Goal: Task Accomplishment & Management: Use online tool/utility

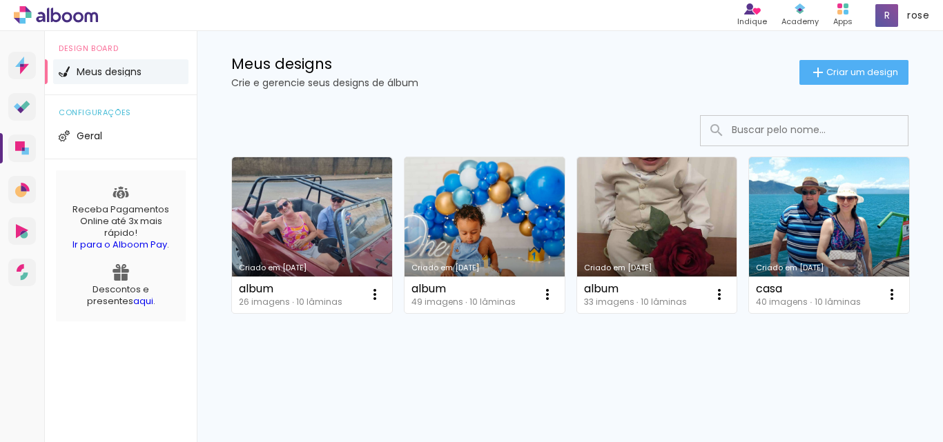
scroll to position [207, 0]
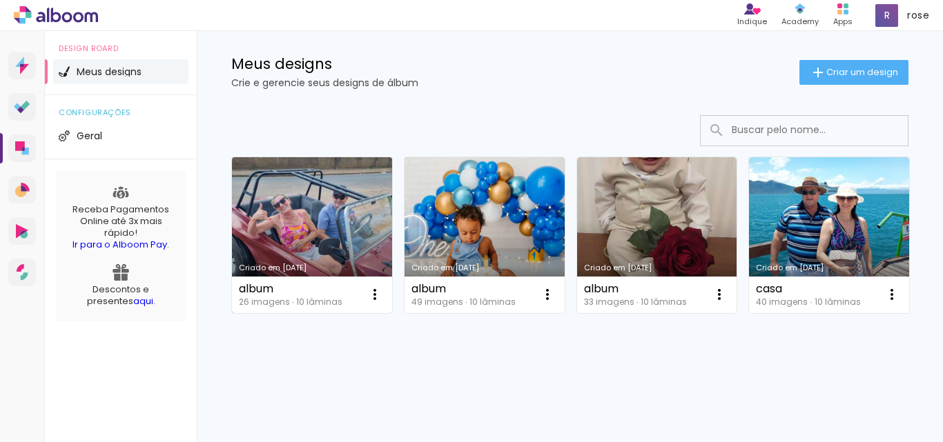
click at [300, 157] on link "Criado em [DATE]" at bounding box center [312, 235] width 160 height 156
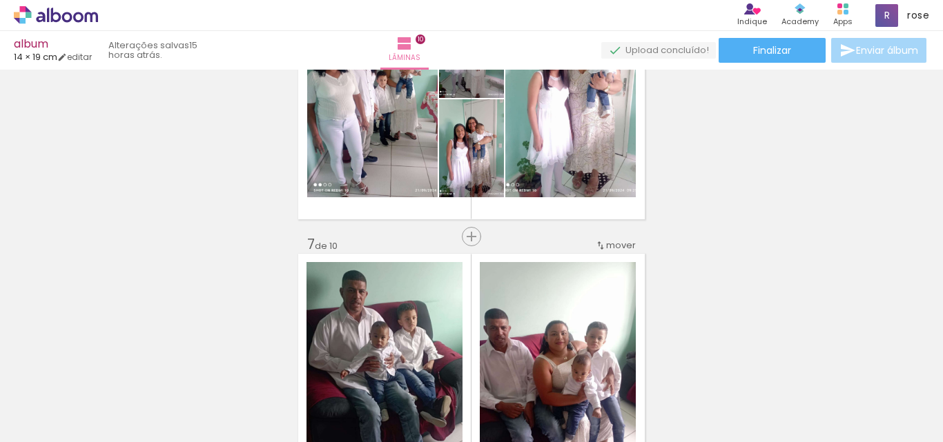
scroll to position [1519, 0]
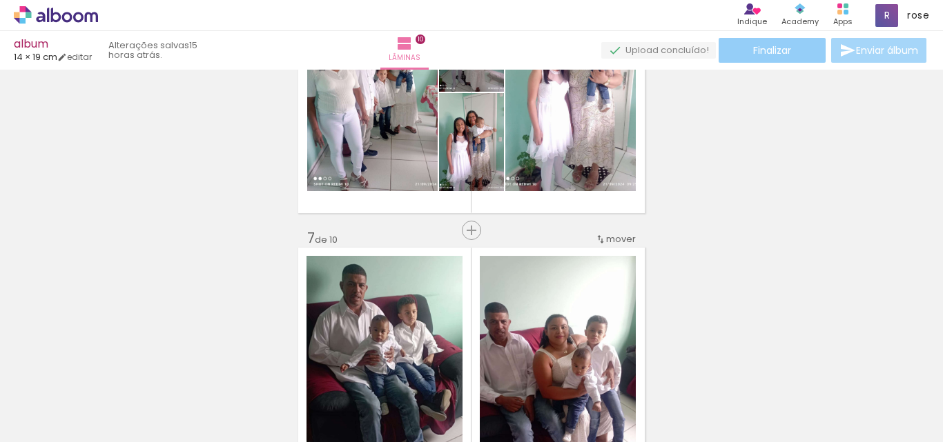
click at [781, 46] on span "Finalizar" at bounding box center [772, 51] width 38 height 10
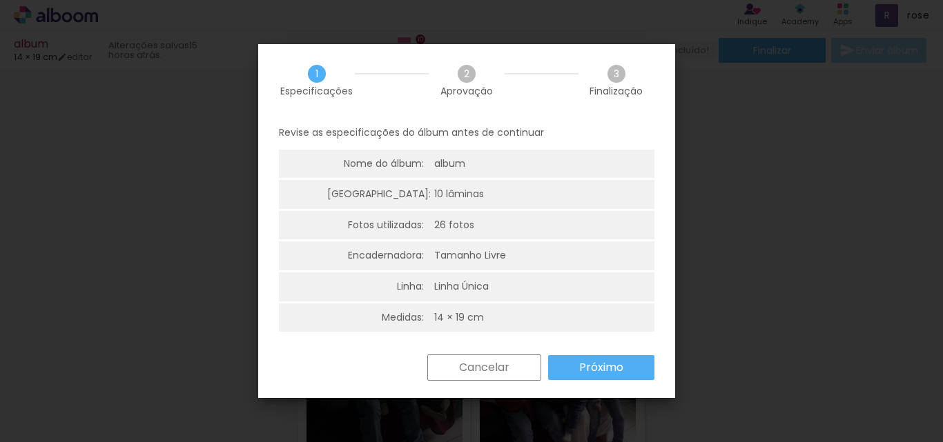
click at [589, 378] on paper-button "Próximo" at bounding box center [601, 368] width 106 height 25
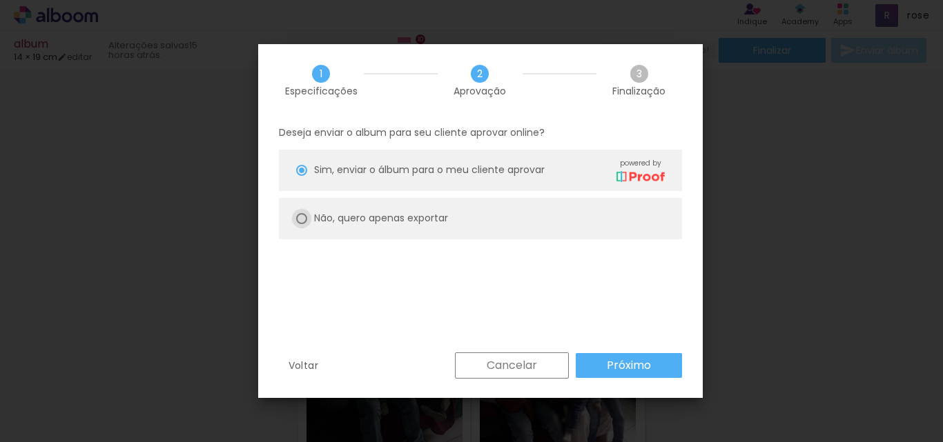
click at [300, 217] on div at bounding box center [301, 218] width 11 height 11
type paper-radio-button "on"
click at [0, 0] on slot "Próximo" at bounding box center [0, 0] width 0 height 0
type input "Alta, 300 DPI"
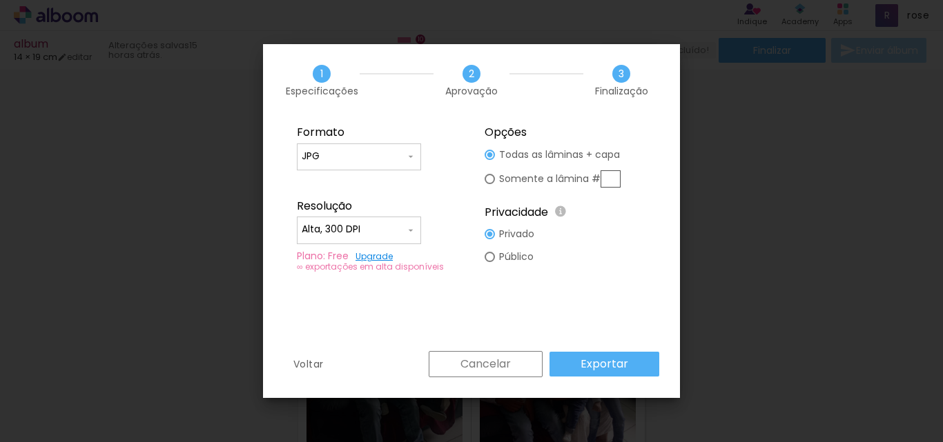
click at [378, 157] on input "JPG" at bounding box center [354, 157] width 104 height 14
click at [350, 173] on paper-item "PDF" at bounding box center [359, 182] width 124 height 28
type input "PDF"
click at [0, 0] on slot "Exportar" at bounding box center [0, 0] width 0 height 0
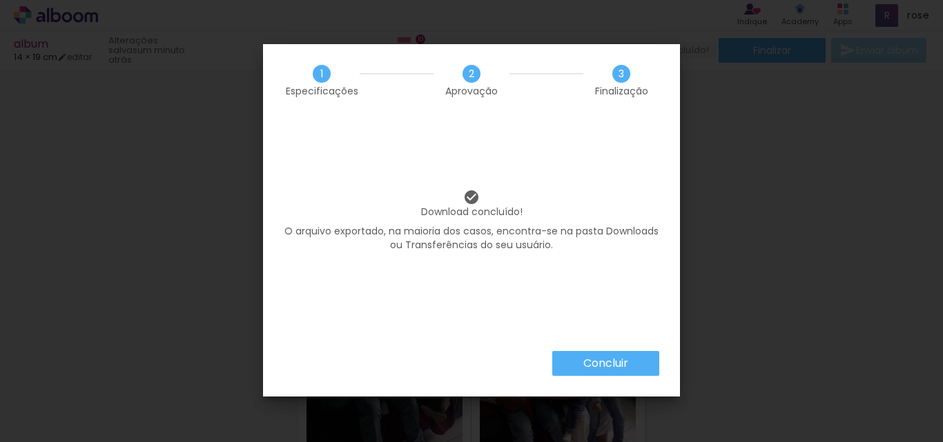
click at [629, 356] on paper-button "Concluir" at bounding box center [605, 363] width 107 height 25
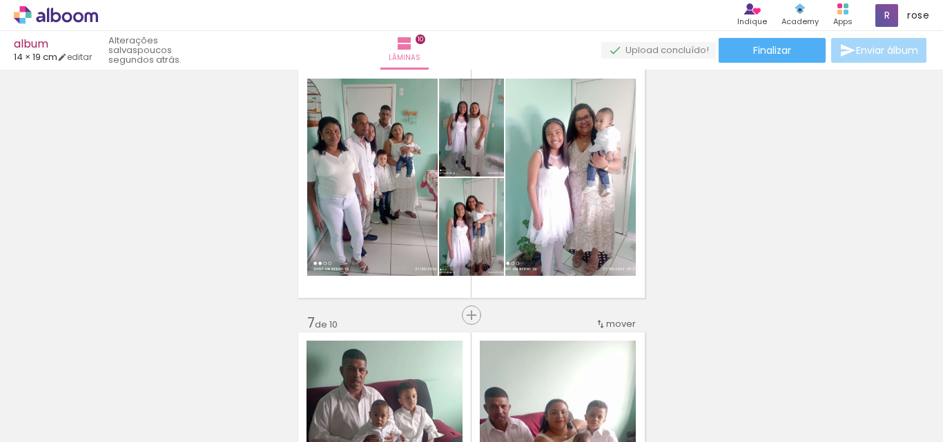
scroll to position [1450, 0]
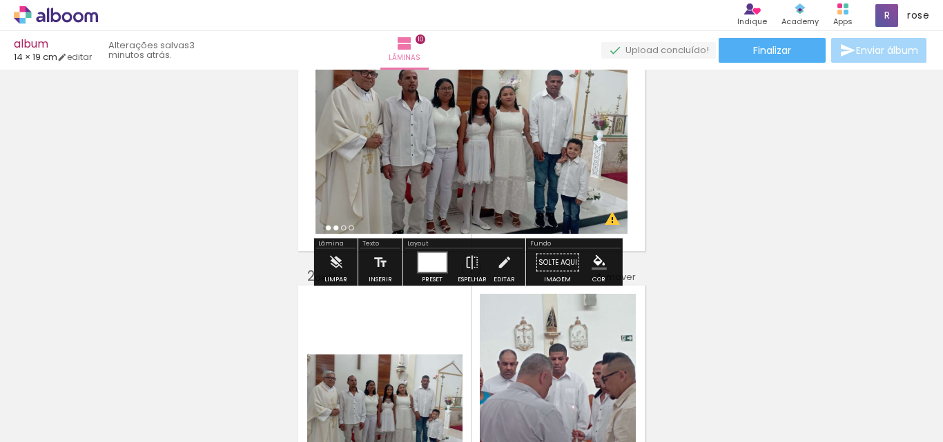
scroll to position [138, 0]
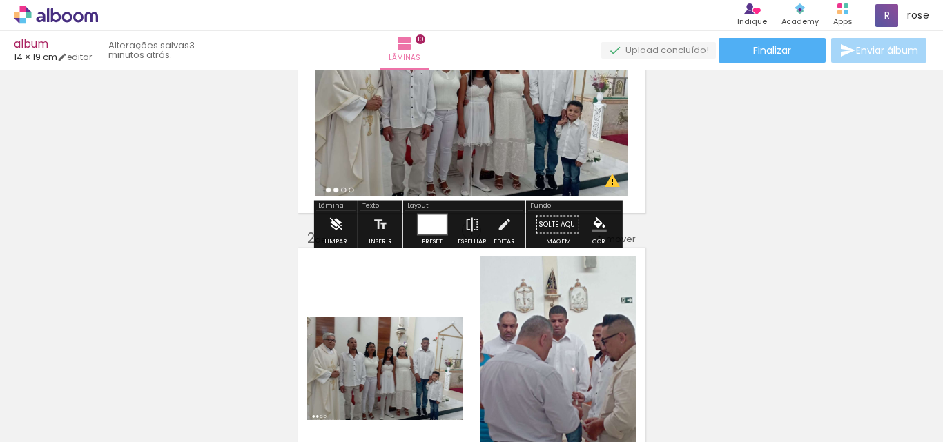
click at [335, 231] on iron-icon at bounding box center [335, 225] width 15 height 28
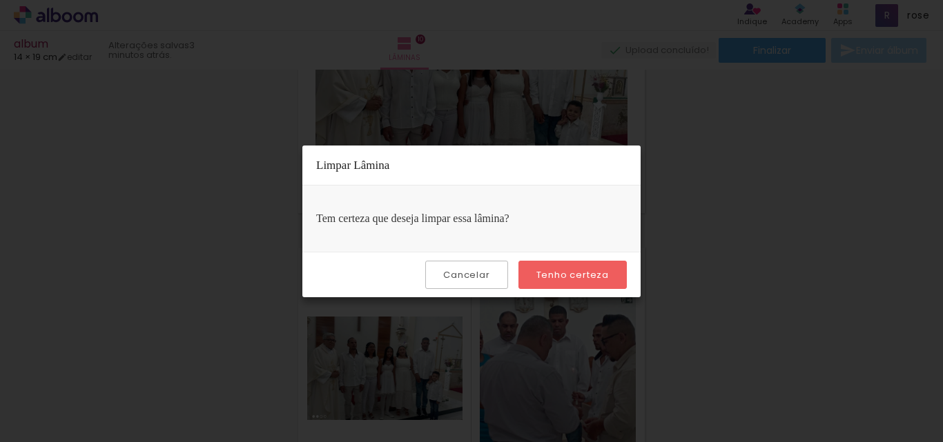
click at [0, 0] on slot "Tenho certeza" at bounding box center [0, 0] width 0 height 0
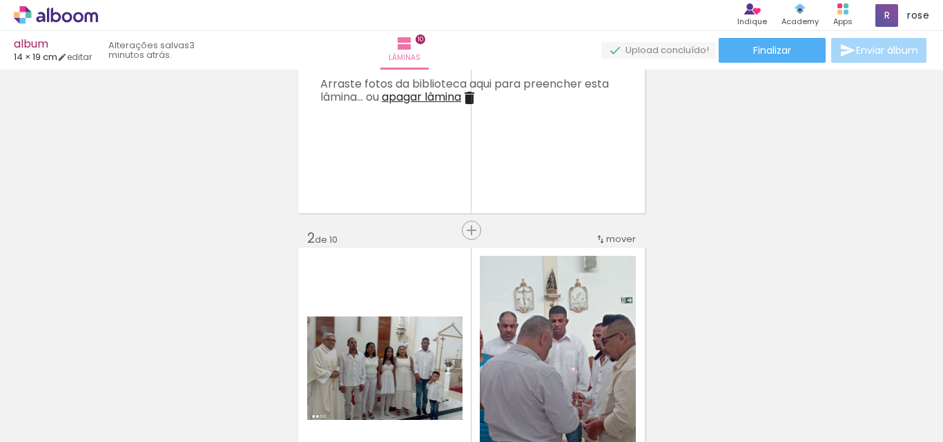
click at [469, 96] on iron-icon at bounding box center [469, 98] width 17 height 17
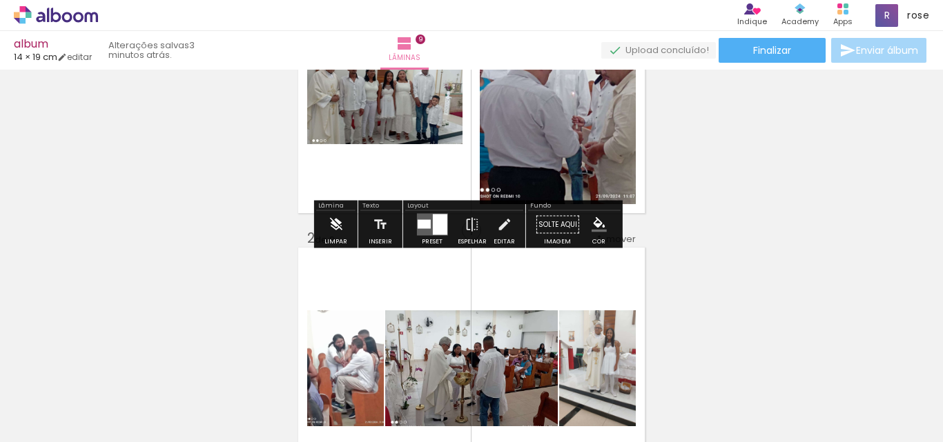
click at [336, 234] on iron-icon at bounding box center [335, 225] width 15 height 28
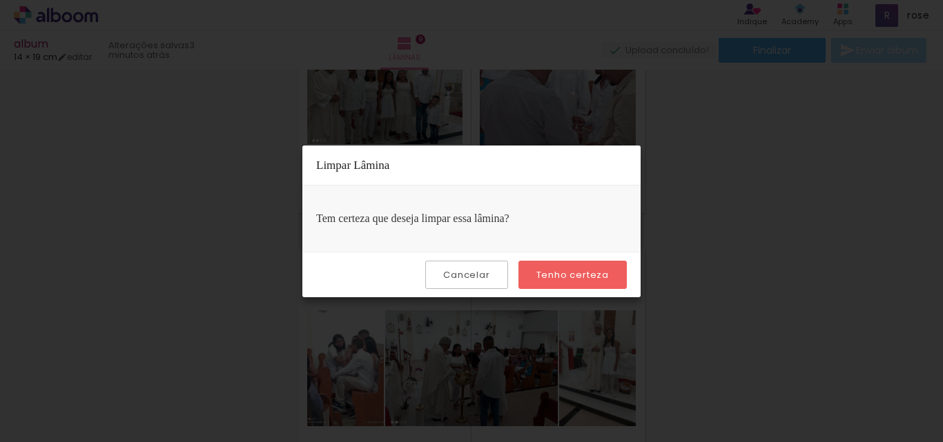
click at [576, 268] on paper-button "Tenho certeza" at bounding box center [572, 275] width 108 height 28
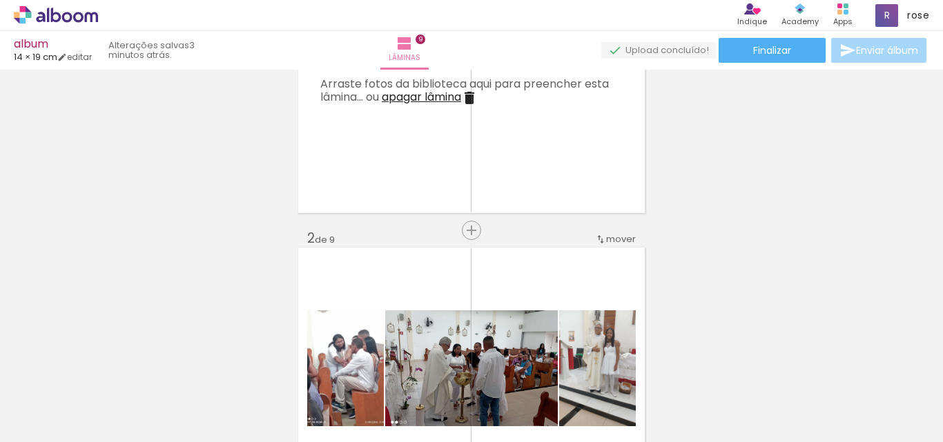
click at [474, 95] on iron-icon at bounding box center [469, 98] width 17 height 17
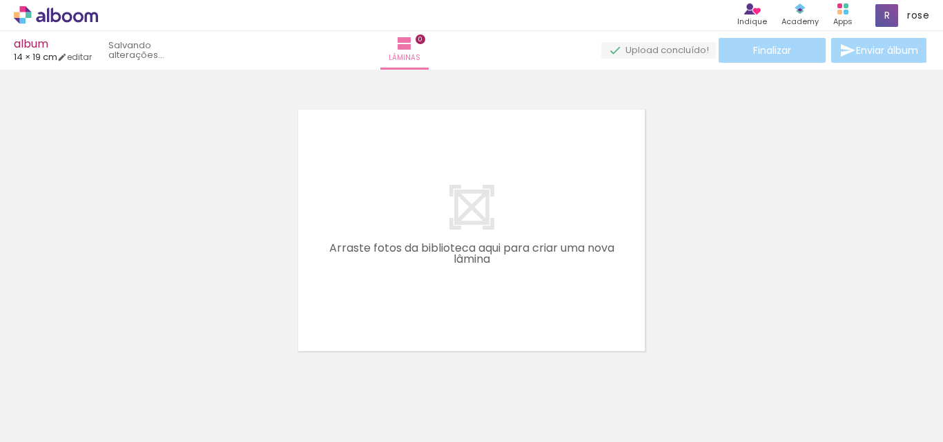
click at [112, 367] on iron-icon at bounding box center [108, 368] width 14 height 14
click at [112, 367] on quentale-thumb at bounding box center [137, 395] width 77 height 79
click at [112, 367] on iron-icon at bounding box center [108, 368] width 14 height 14
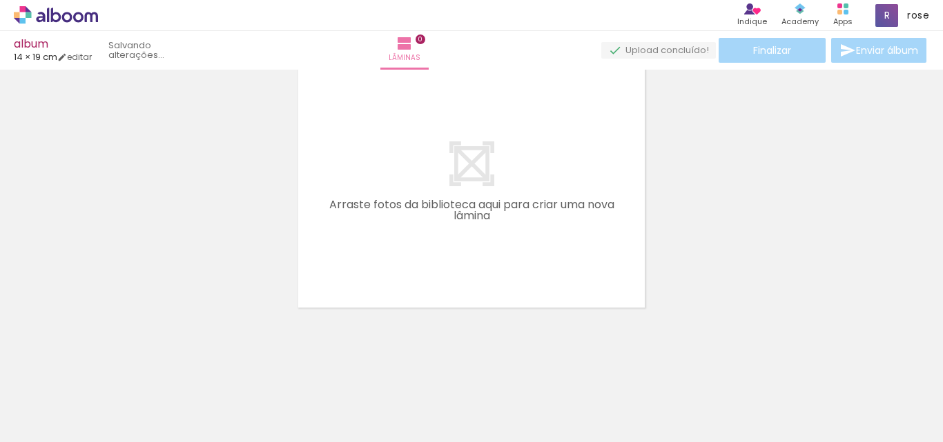
click at [112, 367] on iron-icon at bounding box center [108, 368] width 14 height 14
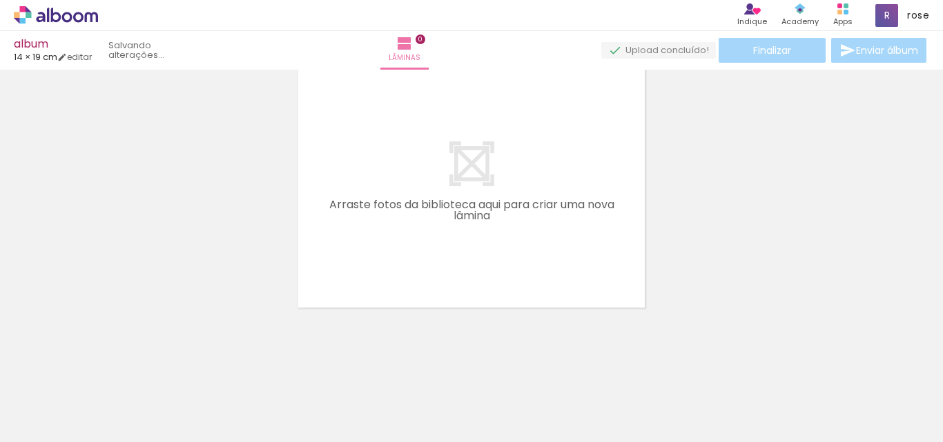
click at [112, 367] on iron-icon at bounding box center [108, 368] width 14 height 14
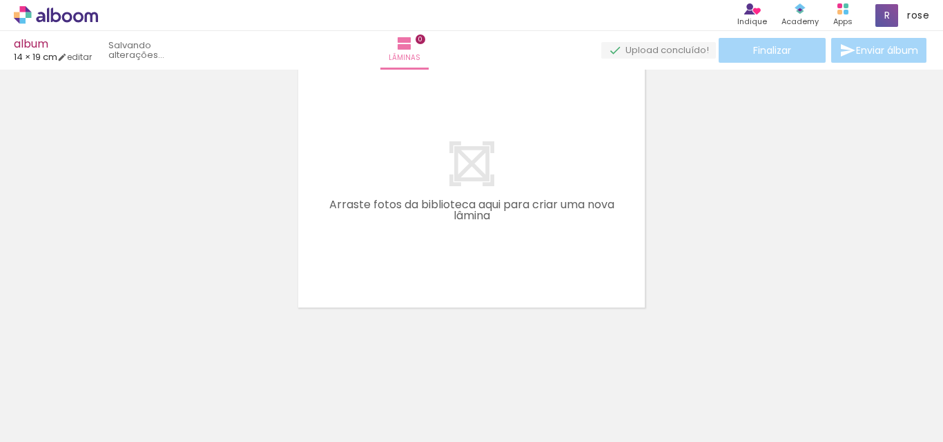
click at [112, 367] on iron-icon at bounding box center [108, 368] width 14 height 14
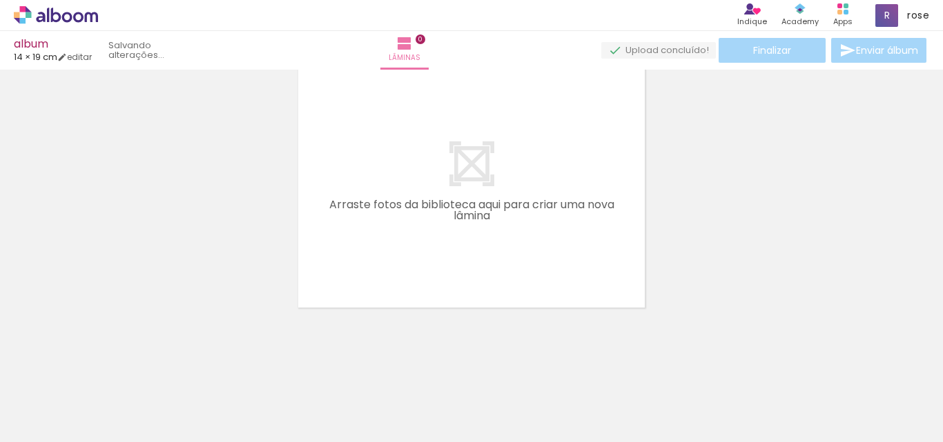
click at [112, 367] on iron-icon at bounding box center [108, 368] width 14 height 14
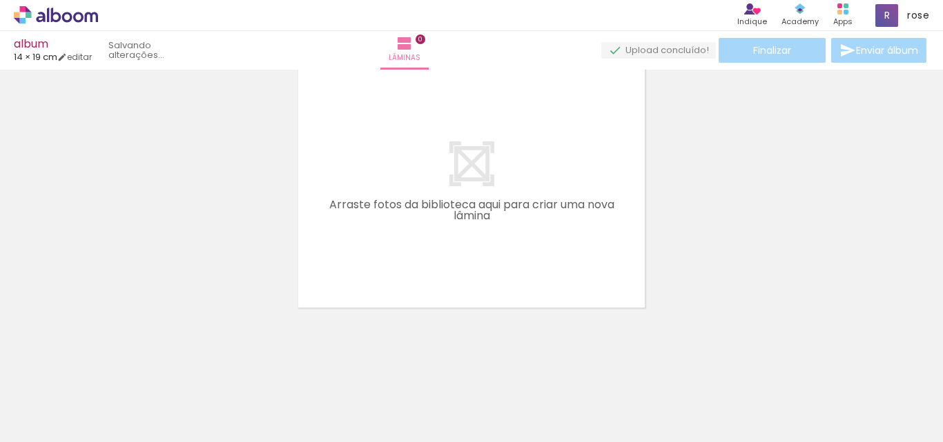
click at [112, 367] on iron-icon at bounding box center [108, 368] width 14 height 14
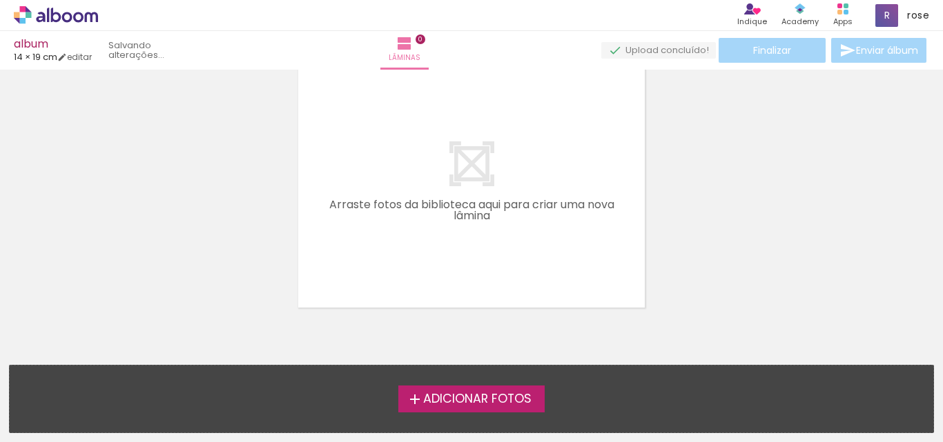
click at [112, 367] on div "Adicionar Fotos Solte suas fotos aqui..." at bounding box center [472, 399] width 924 height 67
click at [92, 56] on link "editar" at bounding box center [74, 57] width 35 height 12
type input "1"
type input "19,5"
type input "28"
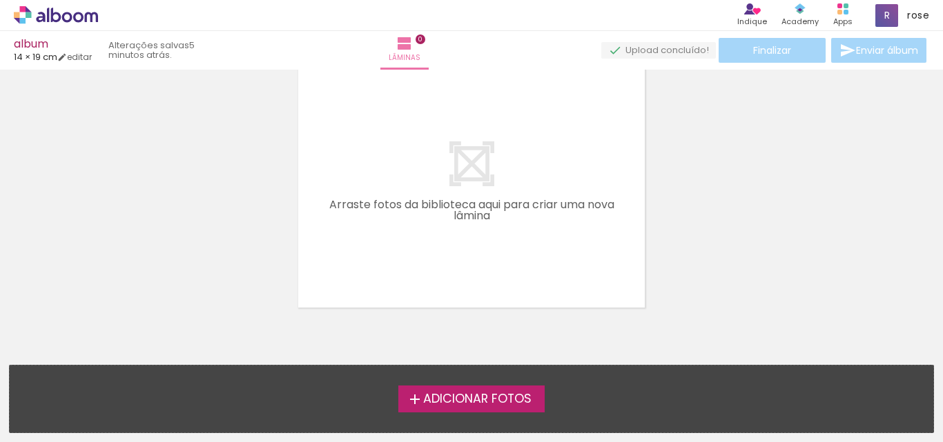
type input "0"
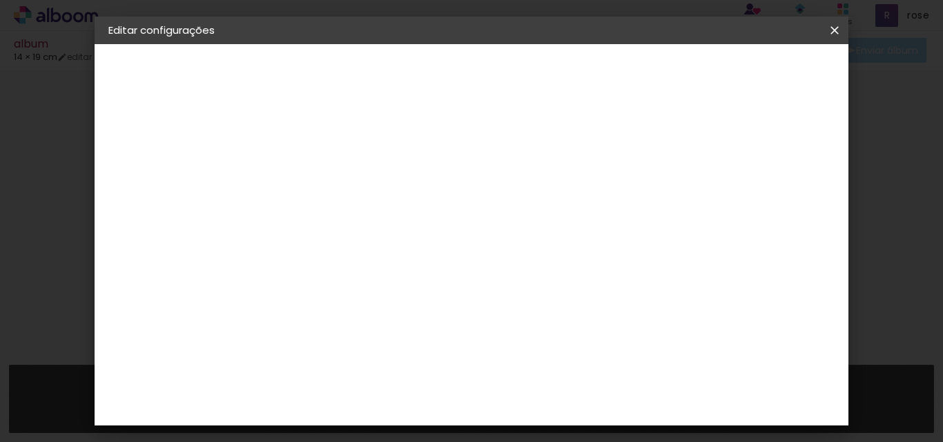
scroll to position [1, 0]
click at [570, 413] on div "cm" at bounding box center [573, 415] width 17 height 21
drag, startPoint x: 568, startPoint y: 413, endPoint x: 557, endPoint y: 425, distance: 15.6
click at [547, 421] on div "28" at bounding box center [555, 415] width 52 height 21
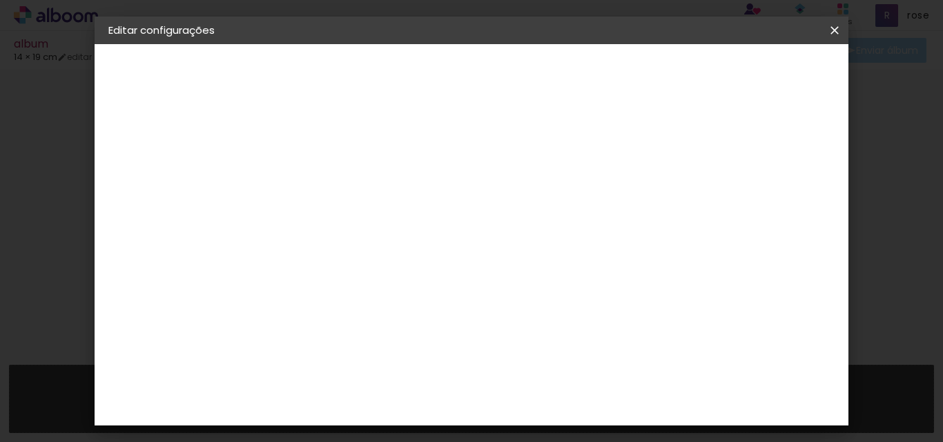
drag, startPoint x: 565, startPoint y: 416, endPoint x: 527, endPoint y: 287, distance: 134.4
click at [527, 287] on paper-input-container "28 cm" at bounding box center [556, 286] width 62 height 35
type input "52"
type paper-input "52"
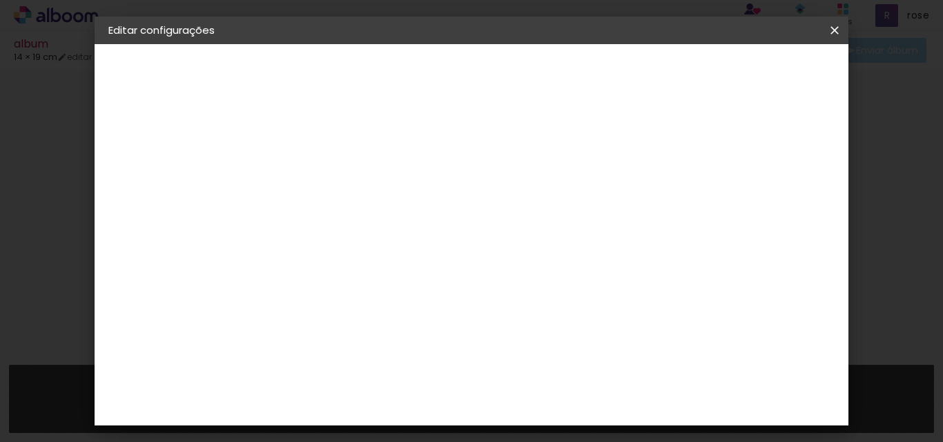
click at [646, 68] on span "Salvar configurações" at bounding box center [611, 77] width 70 height 19
click at [646, 70] on span "Salvar configurações" at bounding box center [611, 77] width 70 height 19
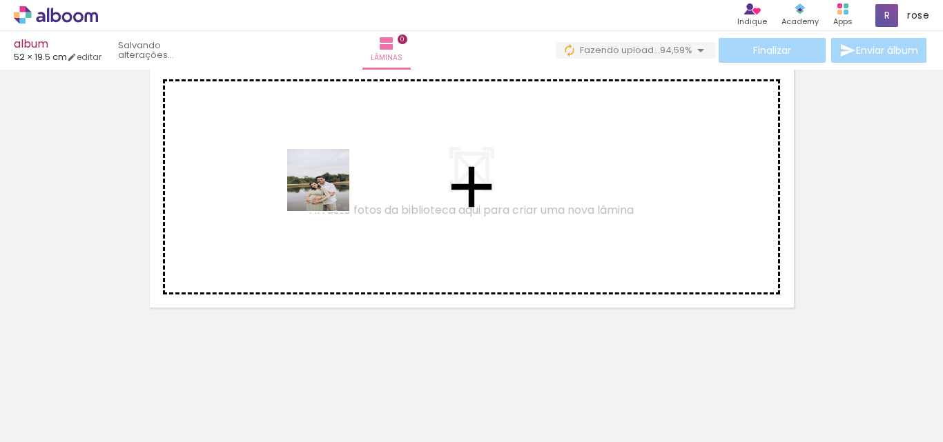
drag, startPoint x: 151, startPoint y: 400, endPoint x: 329, endPoint y: 190, distance: 275.3
click at [329, 190] on quentale-workspace at bounding box center [471, 221] width 943 height 442
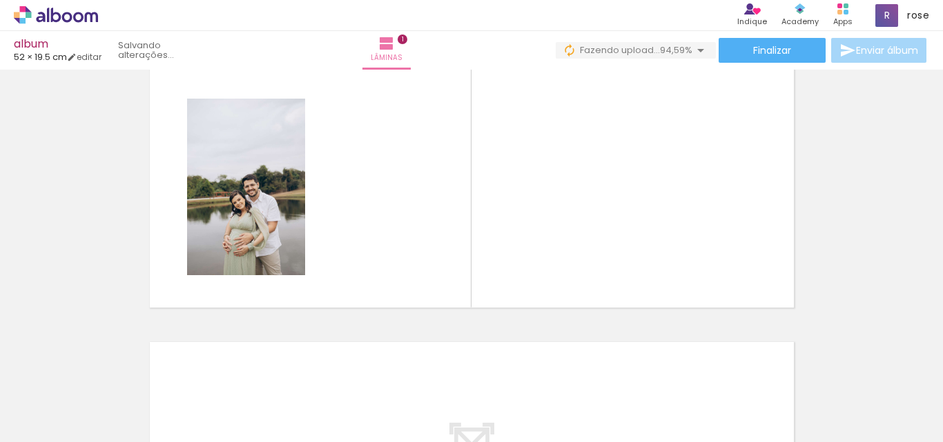
scroll to position [18, 0]
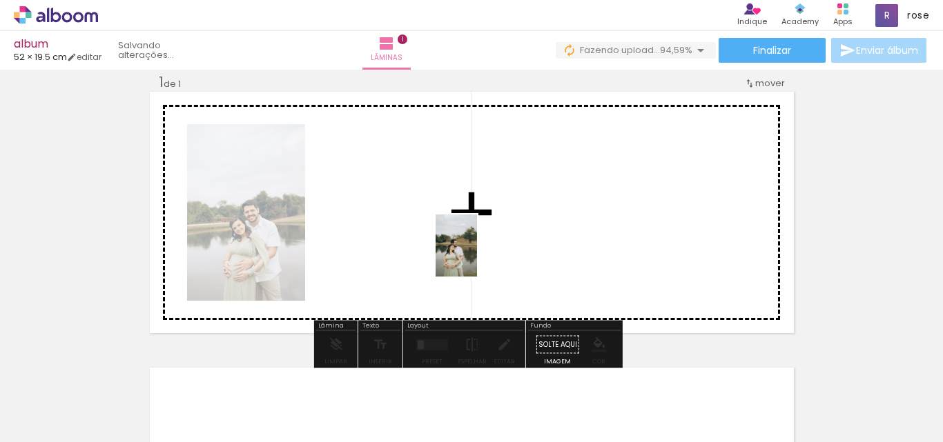
drag, startPoint x: 224, startPoint y: 402, endPoint x: 478, endPoint y: 253, distance: 295.2
click at [478, 253] on quentale-workspace at bounding box center [471, 221] width 943 height 442
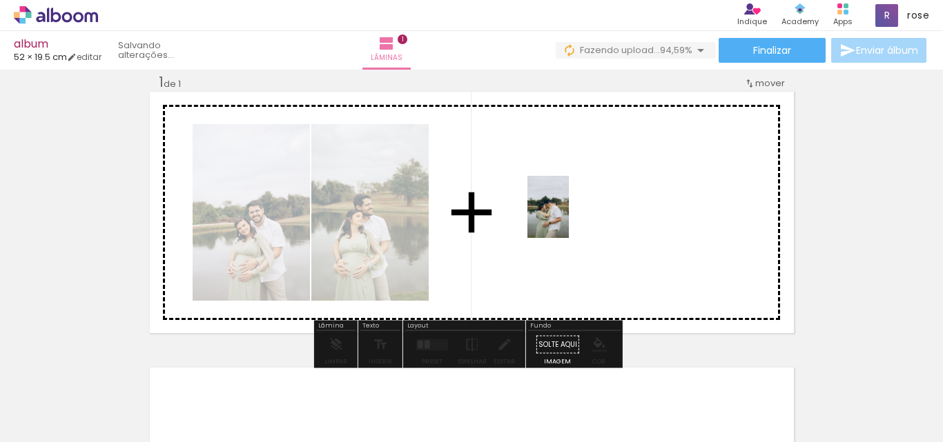
drag, startPoint x: 327, startPoint y: 402, endPoint x: 569, endPoint y: 217, distance: 304.8
click at [569, 217] on quentale-workspace at bounding box center [471, 221] width 943 height 442
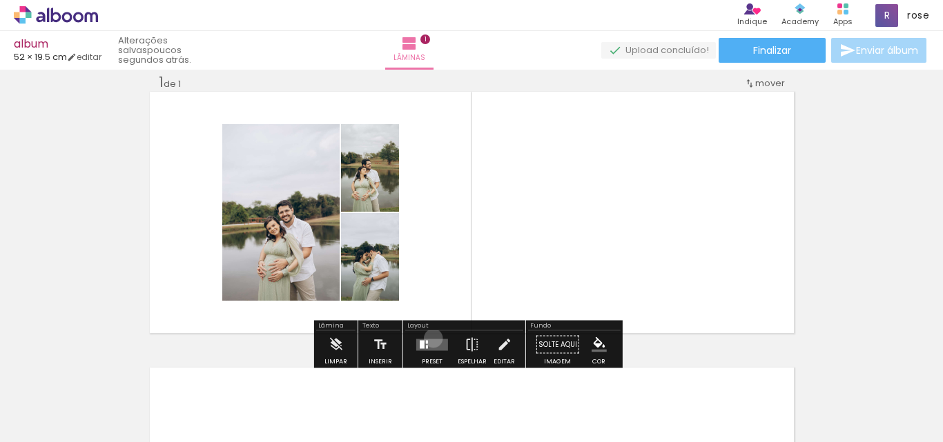
click at [430, 338] on div at bounding box center [431, 345] width 37 height 28
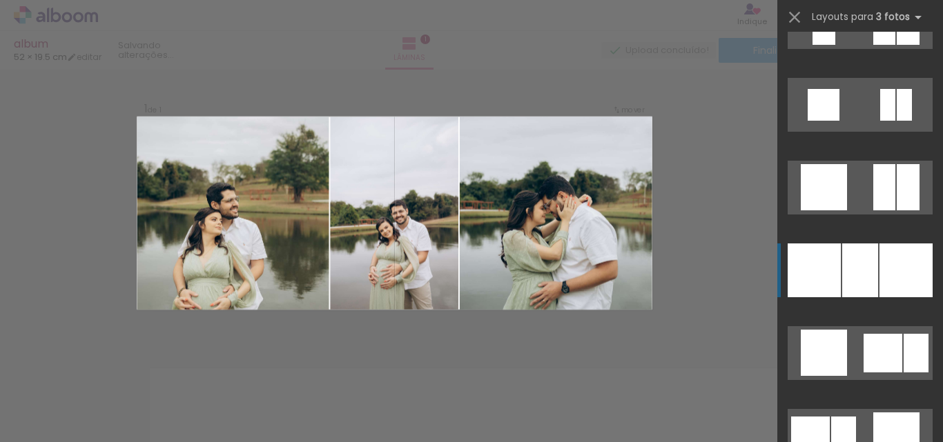
scroll to position [1864, 0]
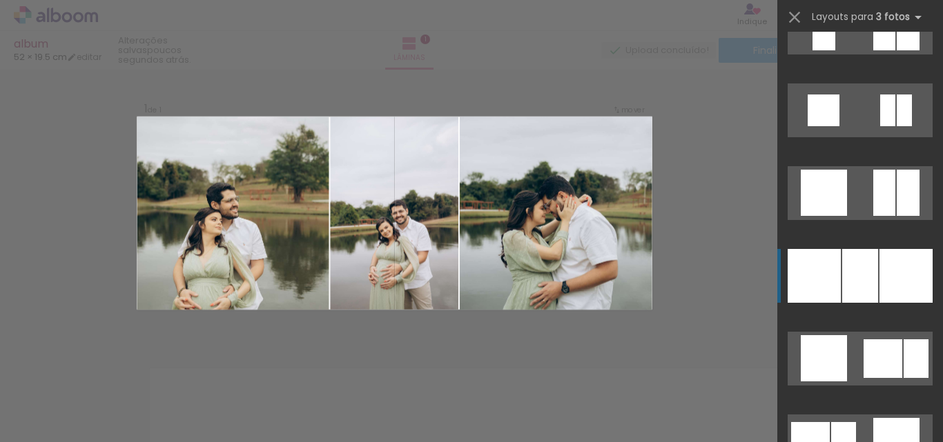
click at [857, 284] on div at bounding box center [860, 276] width 36 height 54
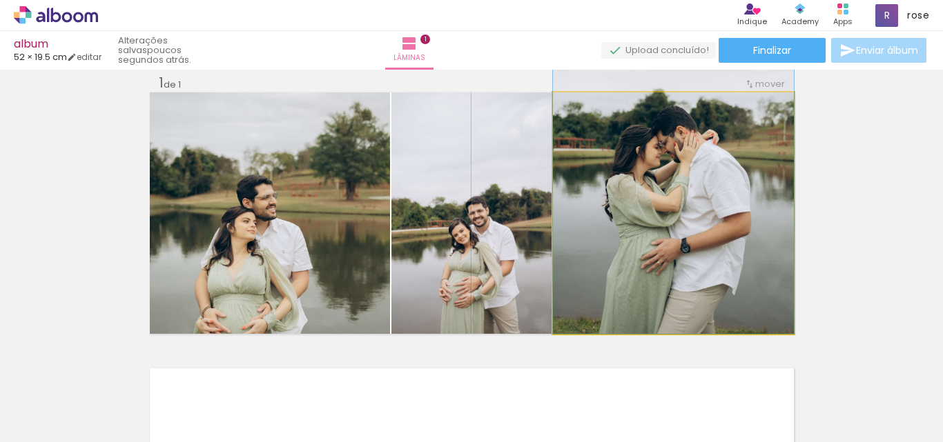
drag, startPoint x: 671, startPoint y: 281, endPoint x: 710, endPoint y: 187, distance: 101.5
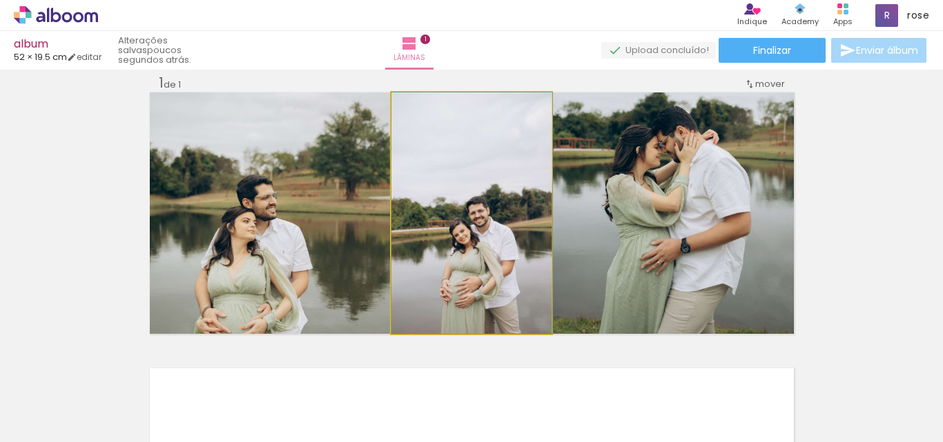
drag, startPoint x: 504, startPoint y: 261, endPoint x: 507, endPoint y: 180, distance: 80.8
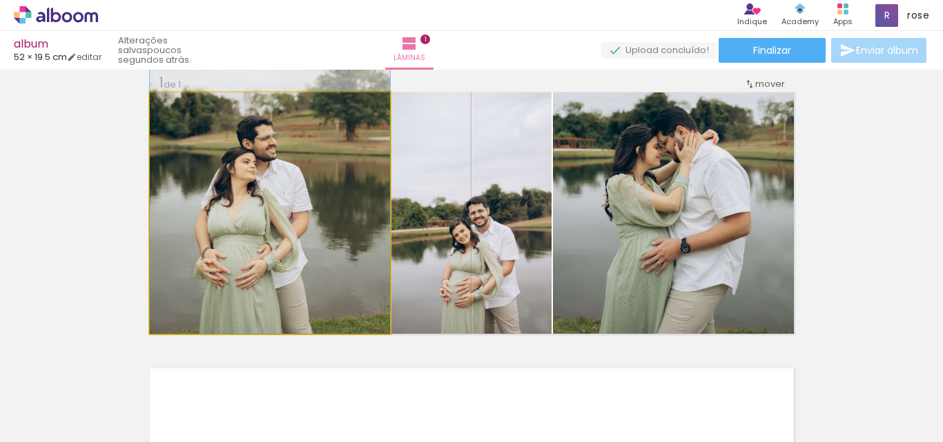
drag, startPoint x: 328, startPoint y: 255, endPoint x: 353, endPoint y: 169, distance: 89.1
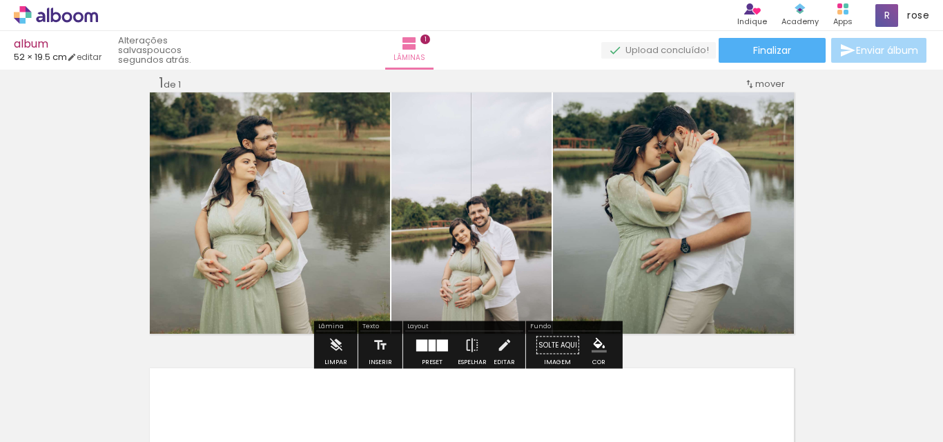
click at [884, 236] on div "Inserir lâmina 1 de 1 O Designbox precisará aumentar a sua imagem em 233% para …" at bounding box center [471, 333] width 943 height 553
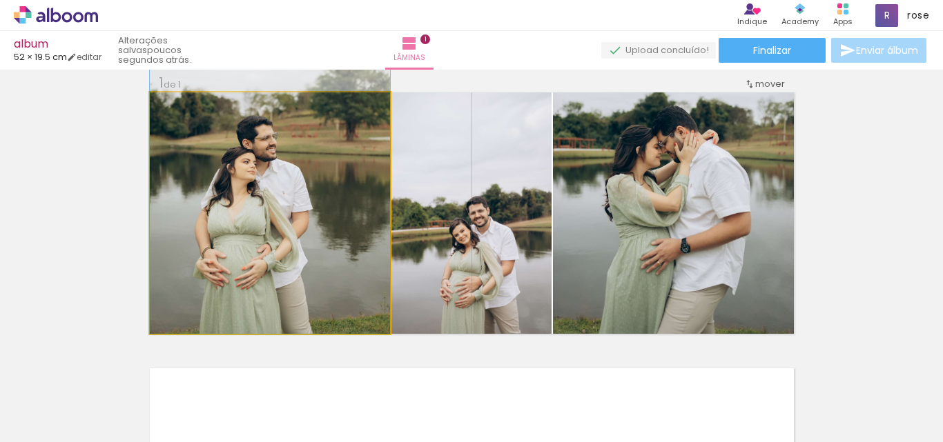
click at [293, 265] on quentale-photo at bounding box center [270, 214] width 240 height 242
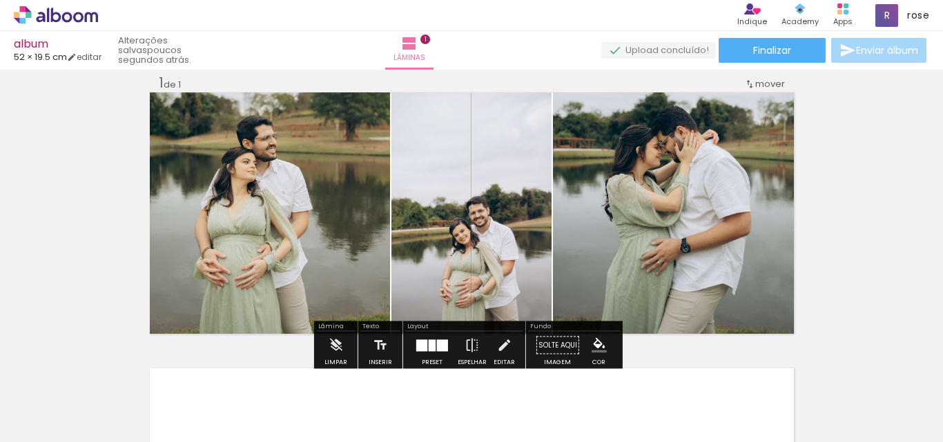
click at [837, 215] on div "Inserir lâmina 1 de 1 O Designbox precisará aumentar a sua imagem em 233% para …" at bounding box center [471, 333] width 943 height 553
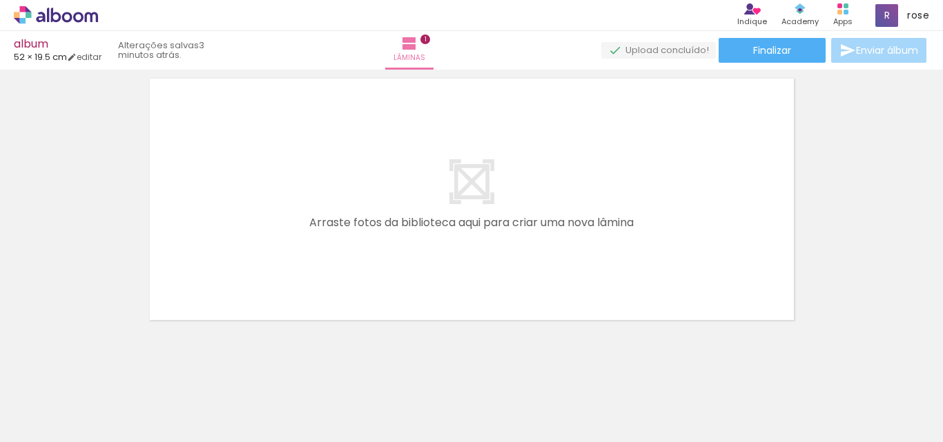
scroll to position [320, 0]
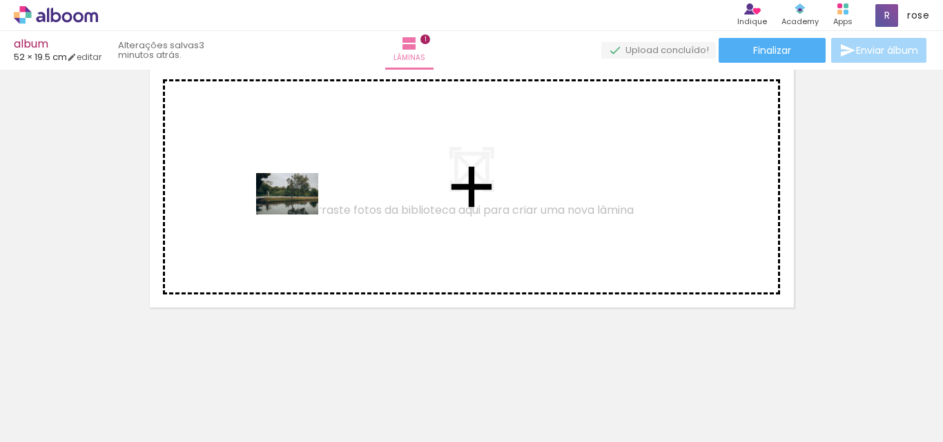
drag, startPoint x: 384, startPoint y: 409, endPoint x: 298, endPoint y: 215, distance: 212.9
click at [298, 215] on quentale-workspace at bounding box center [471, 221] width 943 height 442
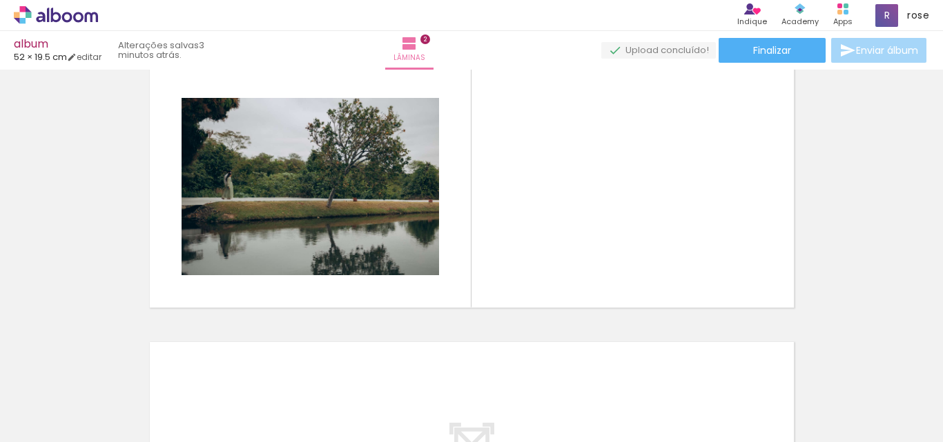
scroll to position [294, 0]
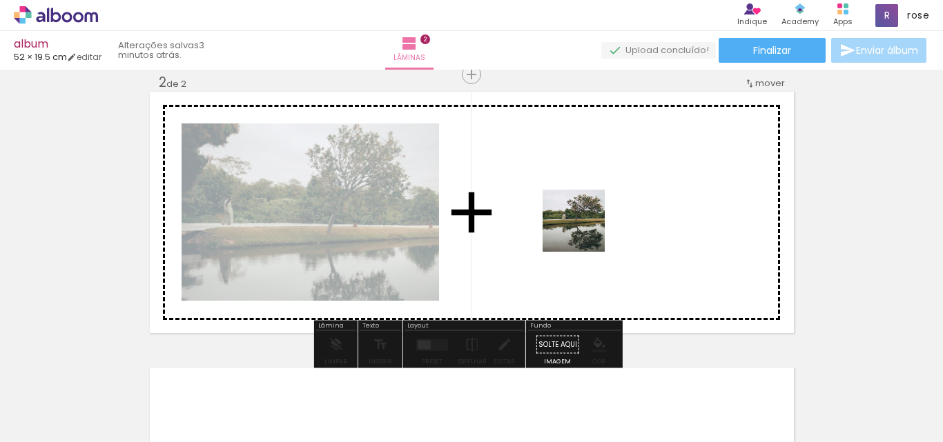
drag, startPoint x: 458, startPoint y: 407, endPoint x: 584, endPoint y: 231, distance: 215.7
click at [584, 231] on quentale-workspace at bounding box center [471, 221] width 943 height 442
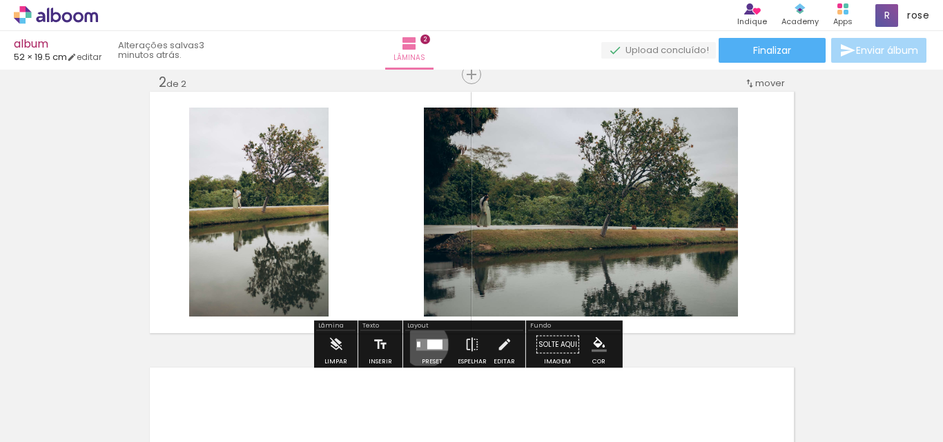
click at [422, 344] on quentale-layouter at bounding box center [432, 345] width 32 height 12
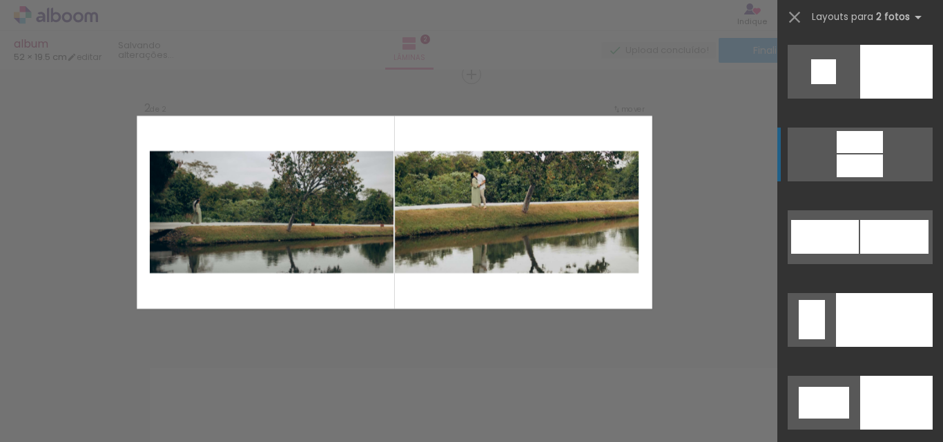
scroll to position [5522, 0]
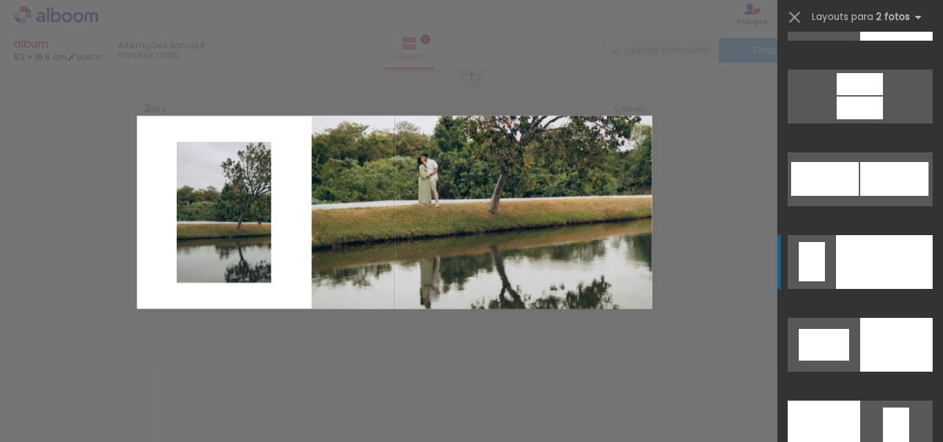
click at [897, 256] on div at bounding box center [884, 262] width 97 height 54
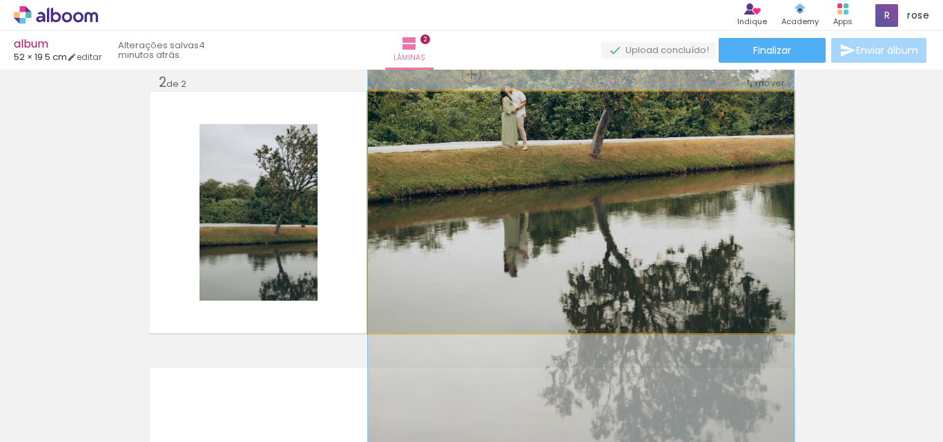
drag, startPoint x: 599, startPoint y: 246, endPoint x: 671, endPoint y: 191, distance: 91.0
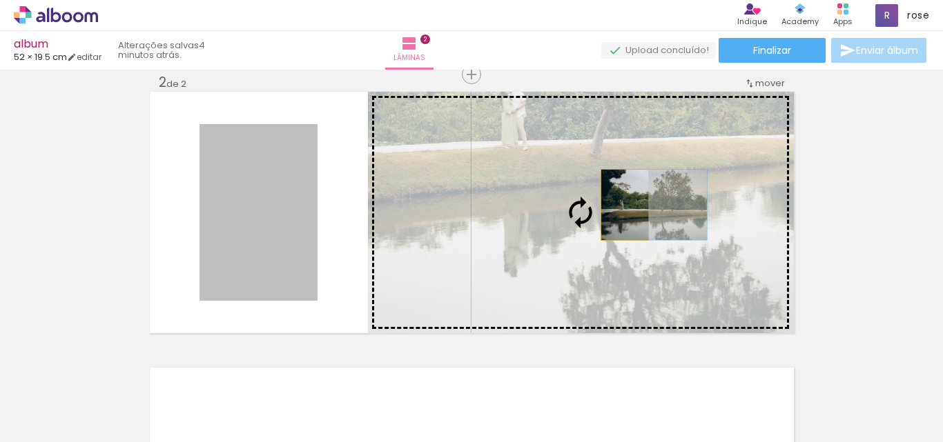
drag, startPoint x: 231, startPoint y: 224, endPoint x: 619, endPoint y: 205, distance: 388.4
click at [0, 0] on slot at bounding box center [0, 0] width 0 height 0
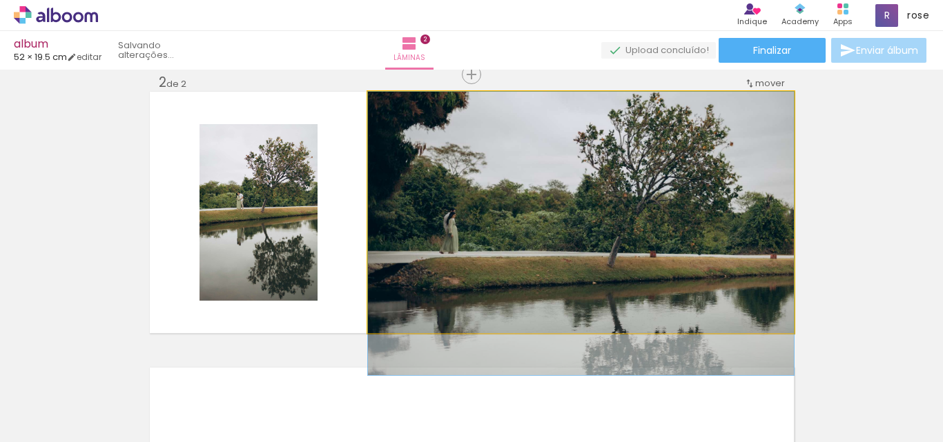
drag, startPoint x: 514, startPoint y: 235, endPoint x: 580, endPoint y: 281, distance: 80.2
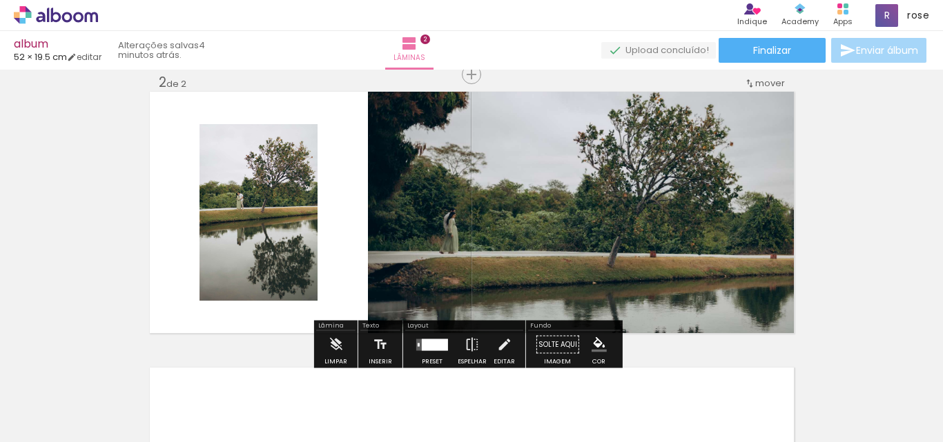
click at [88, 222] on div "Inserir lâmina 1 de 2 Inserir lâmina 2 de 2 O Designbox precisará aumentar a su…" at bounding box center [471, 194] width 943 height 829
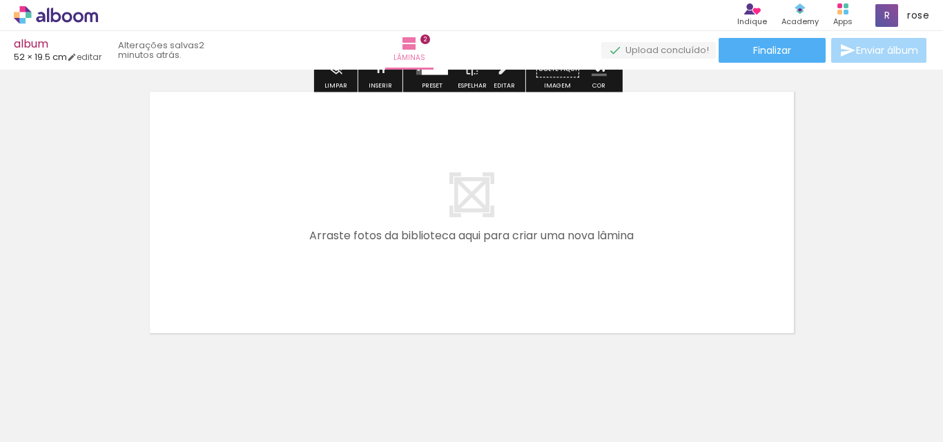
scroll to position [596, 0]
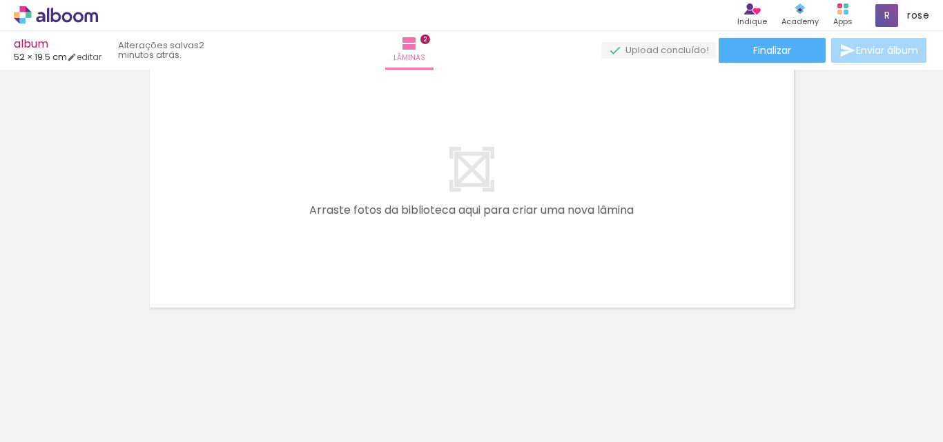
click at [532, 405] on div at bounding box center [525, 396] width 46 height 68
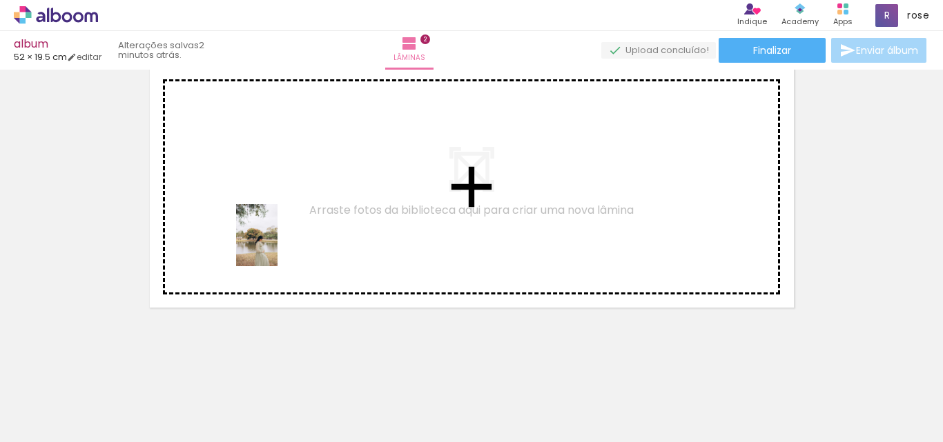
drag, startPoint x: 274, startPoint y: 415, endPoint x: 278, endPoint y: 246, distance: 169.2
click at [278, 246] on quentale-workspace at bounding box center [471, 221] width 943 height 442
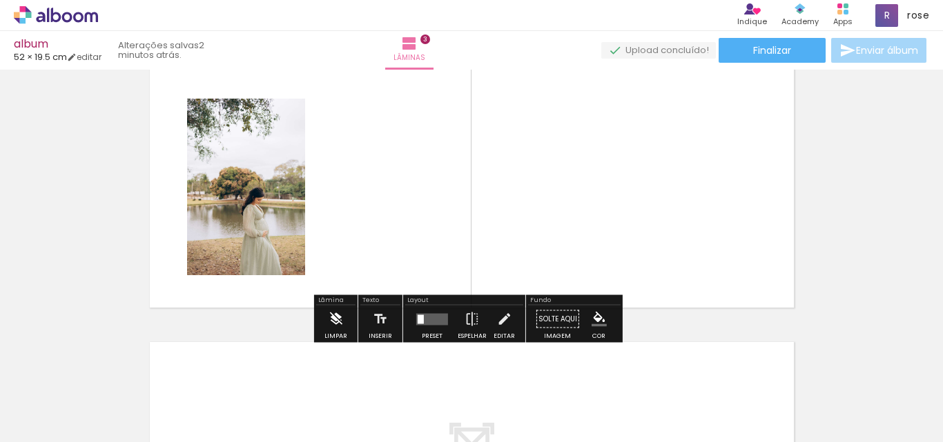
scroll to position [570, 0]
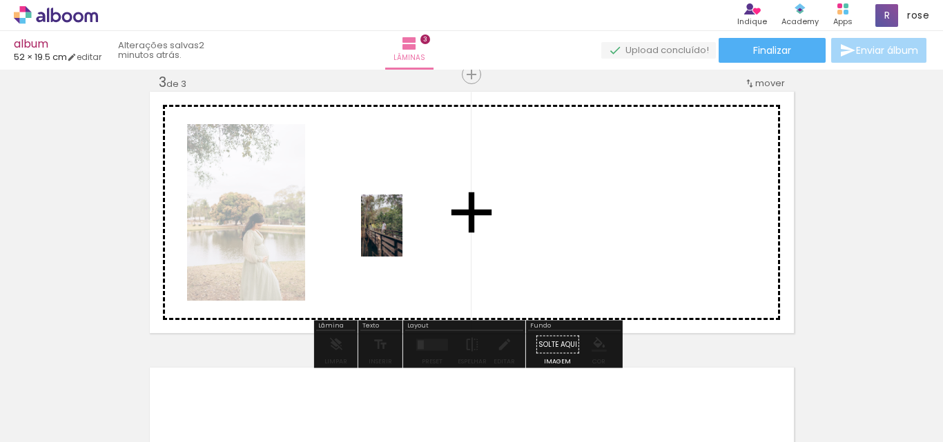
drag, startPoint x: 364, startPoint y: 420, endPoint x: 402, endPoint y: 236, distance: 187.5
click at [402, 236] on quentale-workspace at bounding box center [471, 221] width 943 height 442
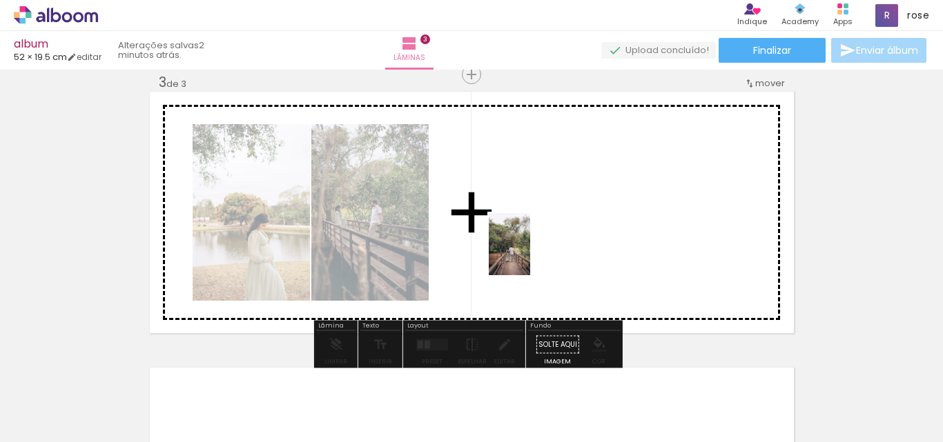
drag, startPoint x: 439, startPoint y: 420, endPoint x: 541, endPoint y: 237, distance: 208.6
click at [541, 237] on quentale-workspace at bounding box center [471, 221] width 943 height 442
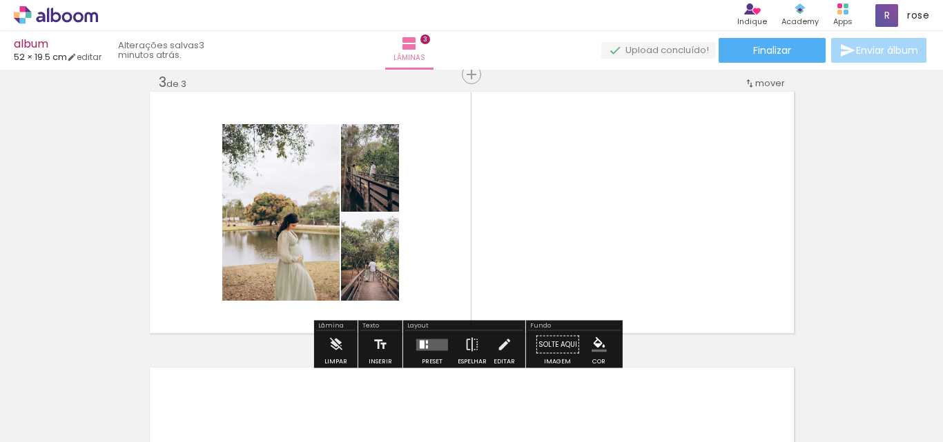
click at [427, 349] on quentale-layouter at bounding box center [432, 345] width 32 height 12
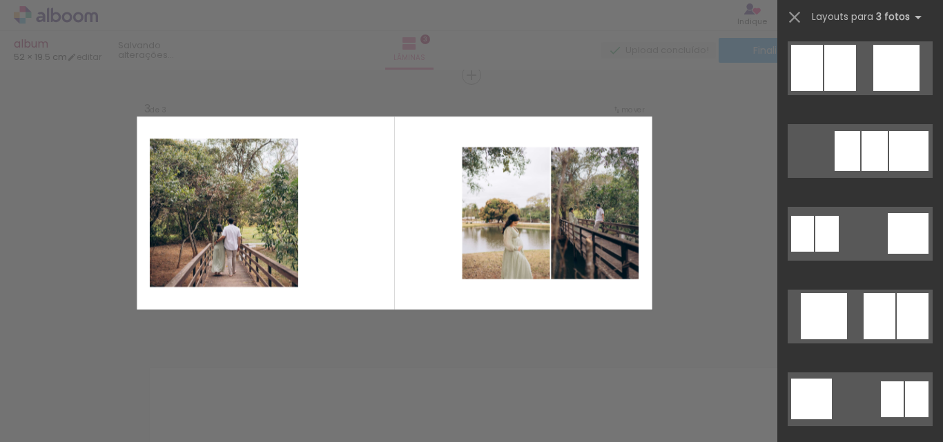
scroll to position [1519, 0]
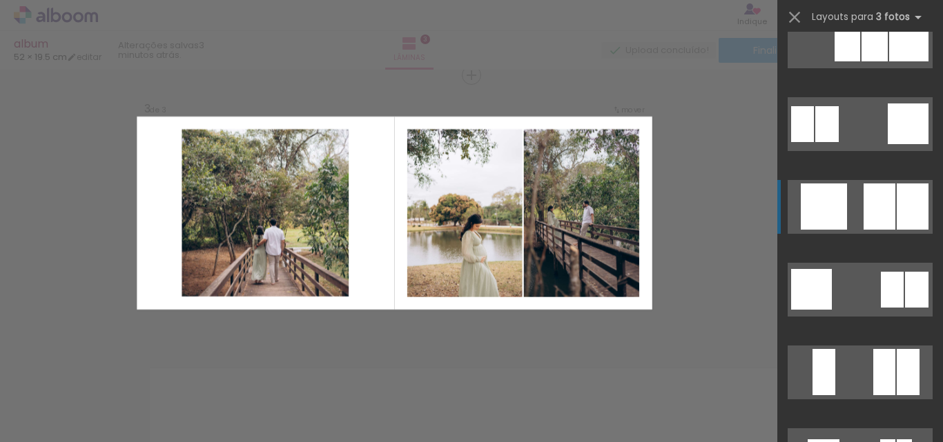
click at [908, 202] on div at bounding box center [913, 207] width 32 height 46
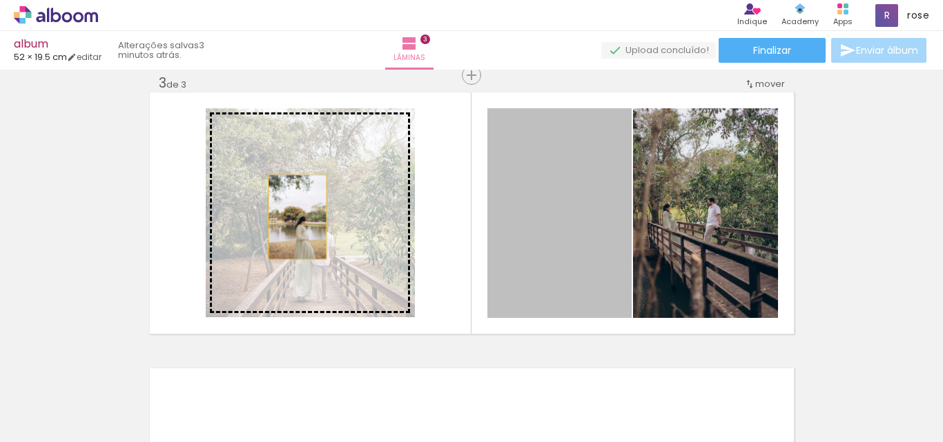
drag, startPoint x: 596, startPoint y: 232, endPoint x: 292, endPoint y: 217, distance: 304.8
click at [0, 0] on slot at bounding box center [0, 0] width 0 height 0
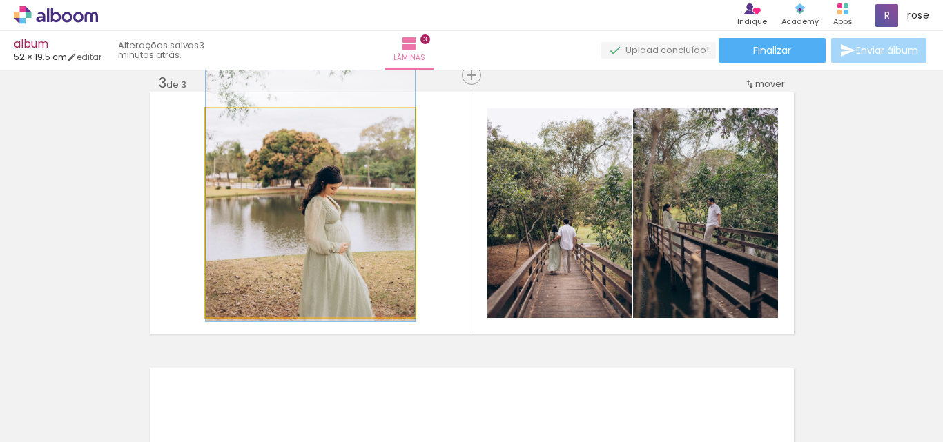
drag, startPoint x: 348, startPoint y: 248, endPoint x: 357, endPoint y: 199, distance: 49.1
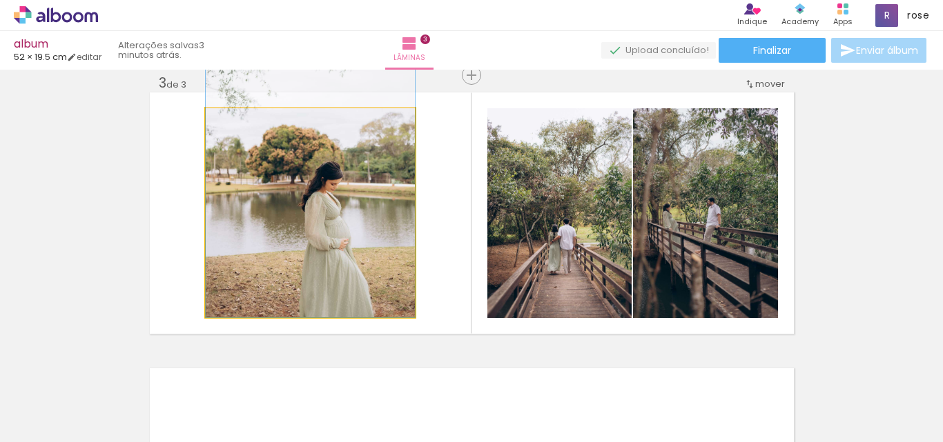
drag, startPoint x: 354, startPoint y: 228, endPoint x: 329, endPoint y: 223, distance: 25.3
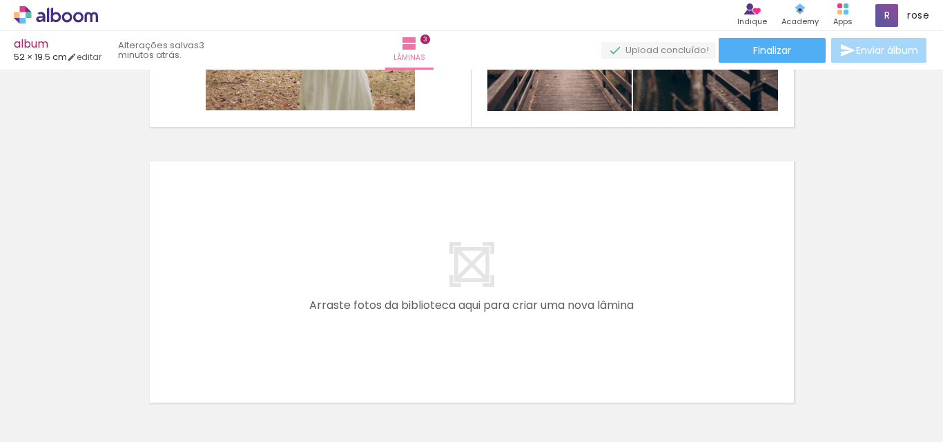
scroll to position [846, 0]
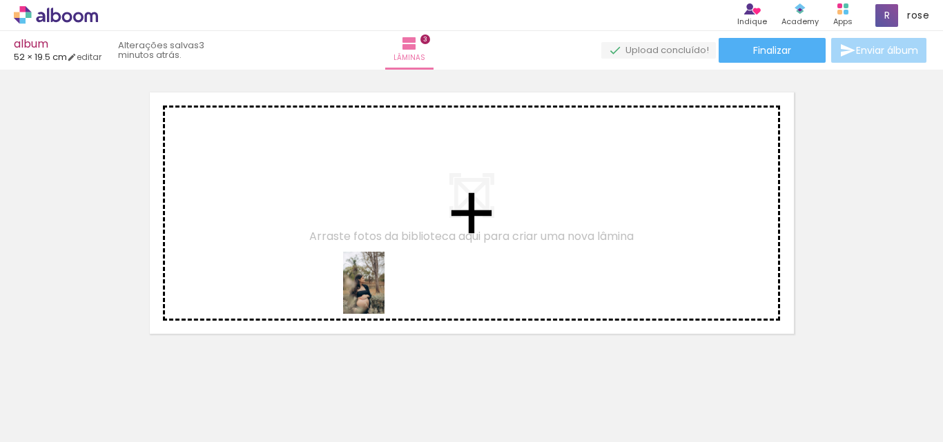
drag, startPoint x: 517, startPoint y: 413, endPoint x: 358, endPoint y: 280, distance: 207.3
click at [358, 280] on quentale-workspace at bounding box center [471, 221] width 943 height 442
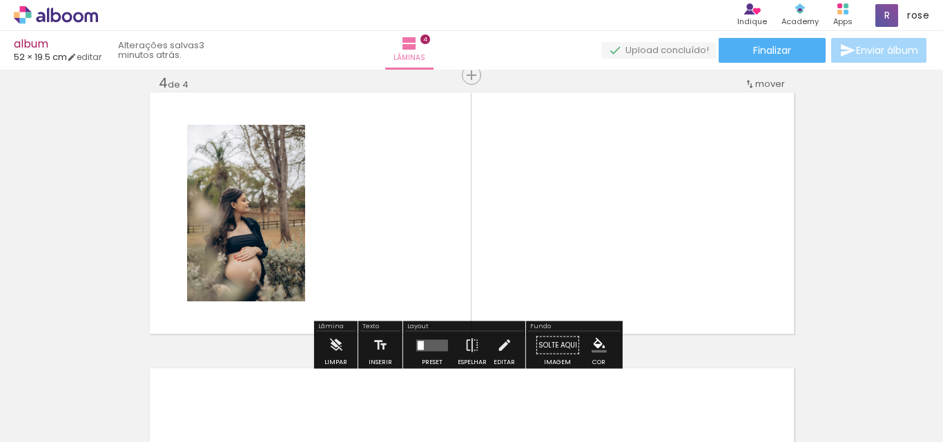
scroll to position [846, 0]
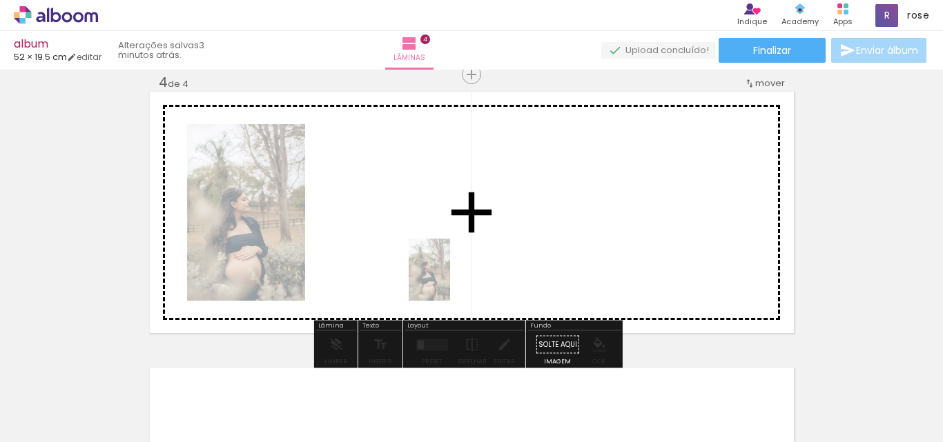
drag, startPoint x: 525, startPoint y: 416, endPoint x: 450, endPoint y: 280, distance: 154.5
click at [450, 280] on quentale-workspace at bounding box center [471, 221] width 943 height 442
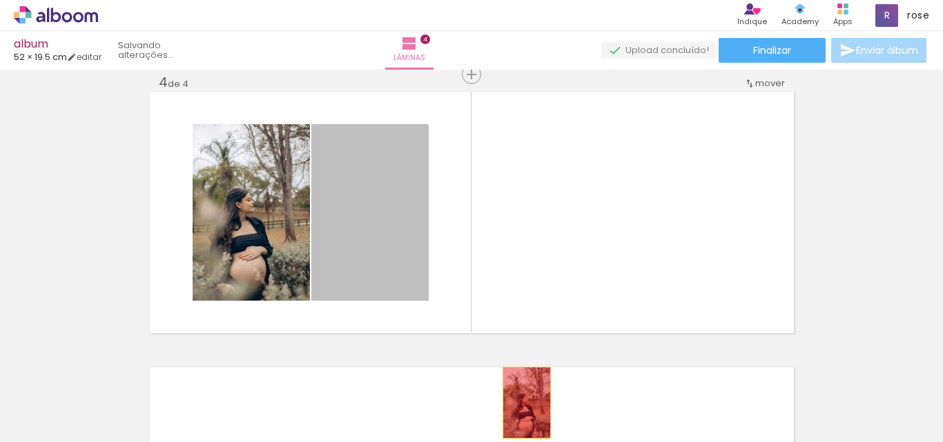
drag, startPoint x: 395, startPoint y: 153, endPoint x: 521, endPoint y: 403, distance: 280.6
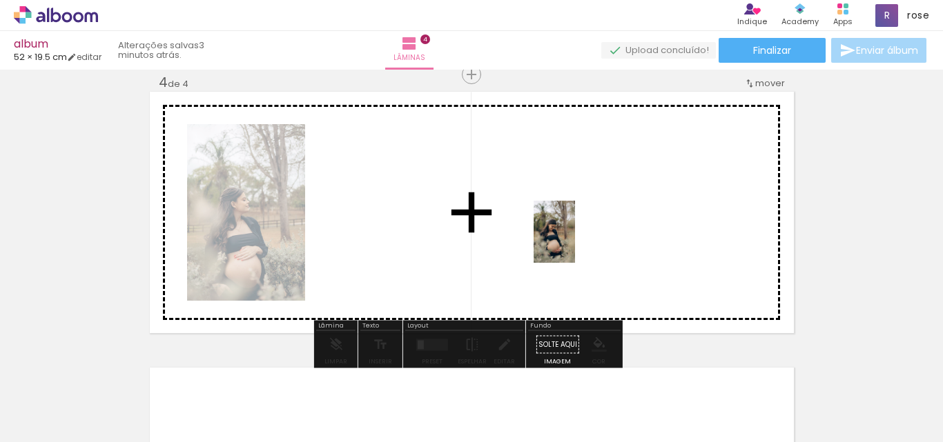
drag, startPoint x: 600, startPoint y: 419, endPoint x: 575, endPoint y: 242, distance: 178.5
click at [575, 242] on quentale-workspace at bounding box center [471, 221] width 943 height 442
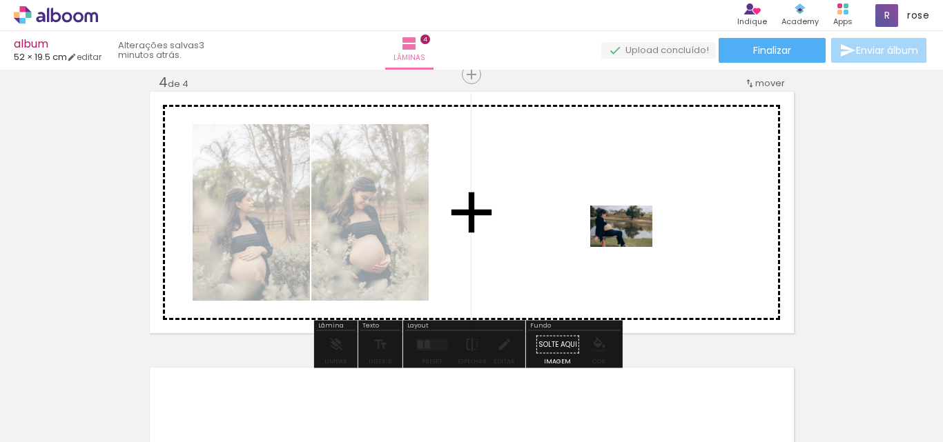
drag, startPoint x: 668, startPoint y: 414, endPoint x: 632, endPoint y: 247, distance: 170.9
click at [632, 247] on quentale-workspace at bounding box center [471, 221] width 943 height 442
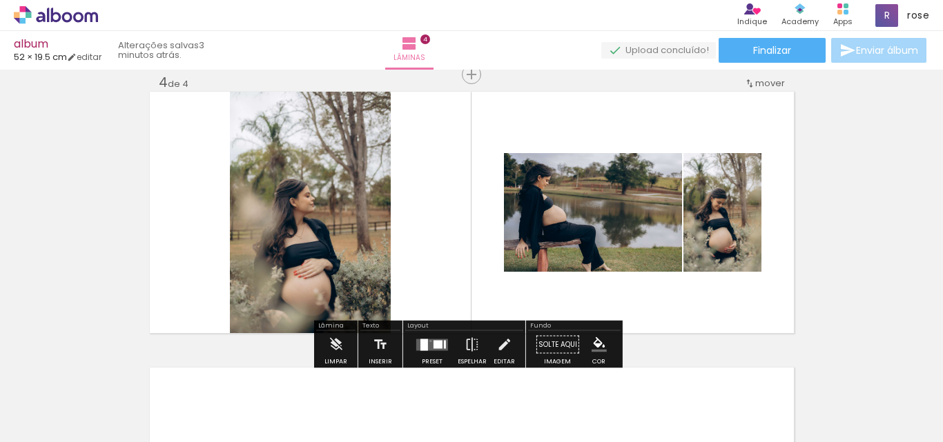
click at [427, 341] on quentale-layouter at bounding box center [432, 345] width 32 height 12
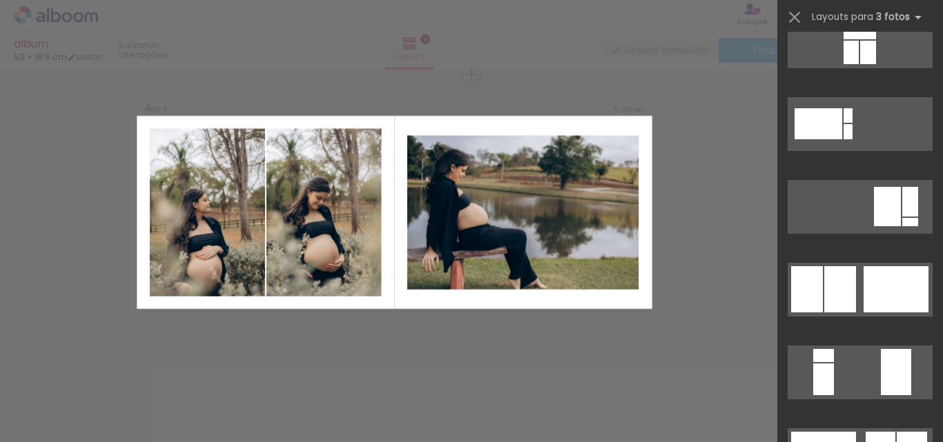
scroll to position [345, 0]
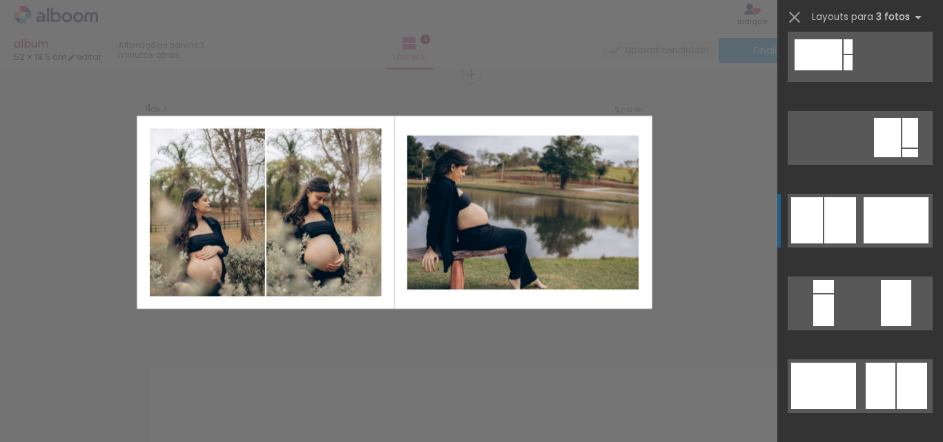
click at [842, 216] on div at bounding box center [840, 220] width 32 height 46
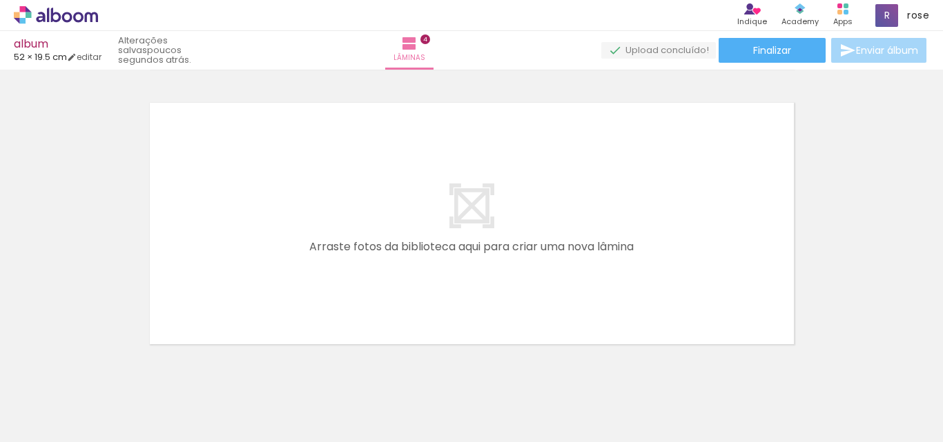
scroll to position [1122, 0]
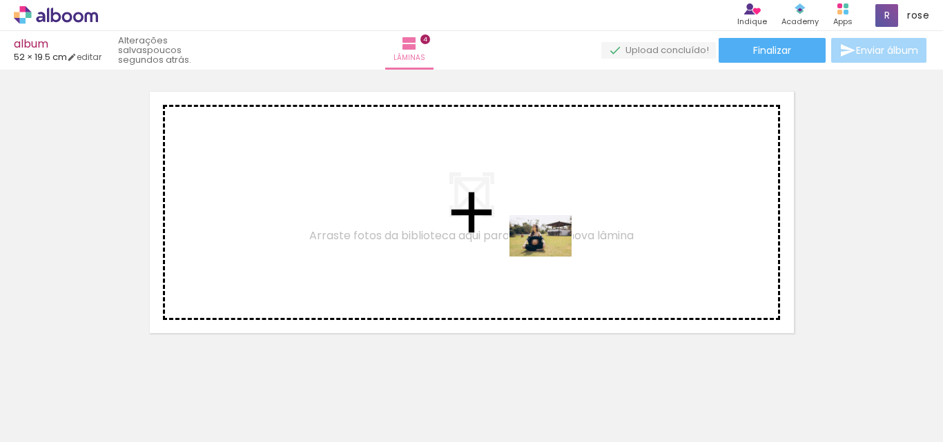
drag, startPoint x: 743, startPoint y: 405, endPoint x: 549, endPoint y: 257, distance: 243.3
click at [549, 257] on quentale-workspace at bounding box center [471, 221] width 943 height 442
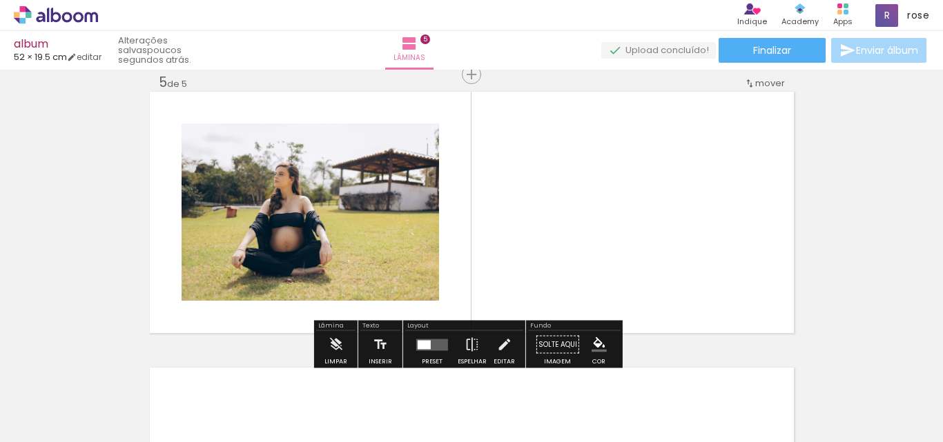
click at [427, 348] on div at bounding box center [424, 344] width 13 height 9
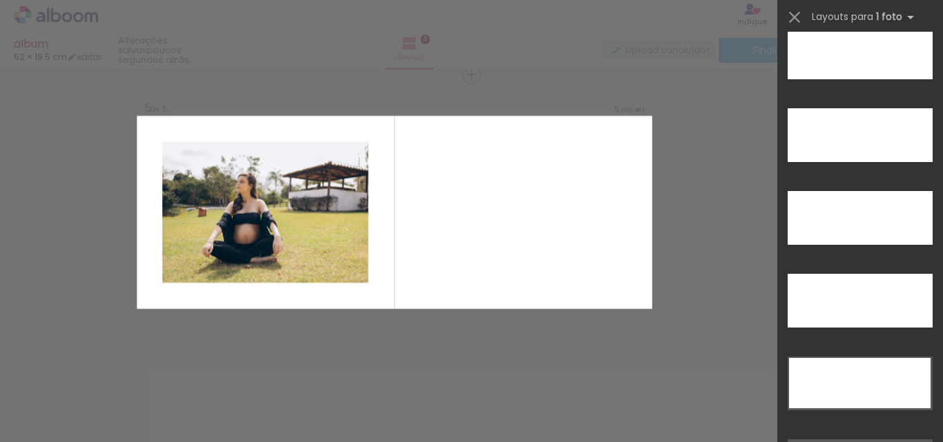
scroll to position [3993, 0]
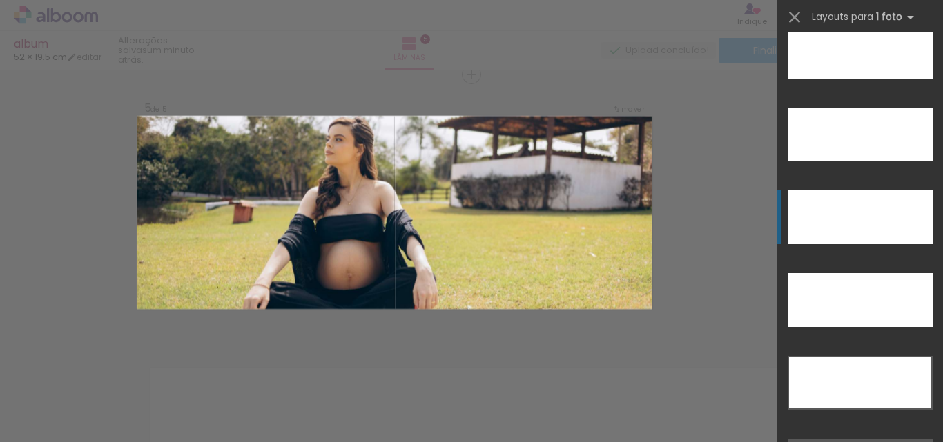
click at [870, 221] on div at bounding box center [860, 218] width 145 height 54
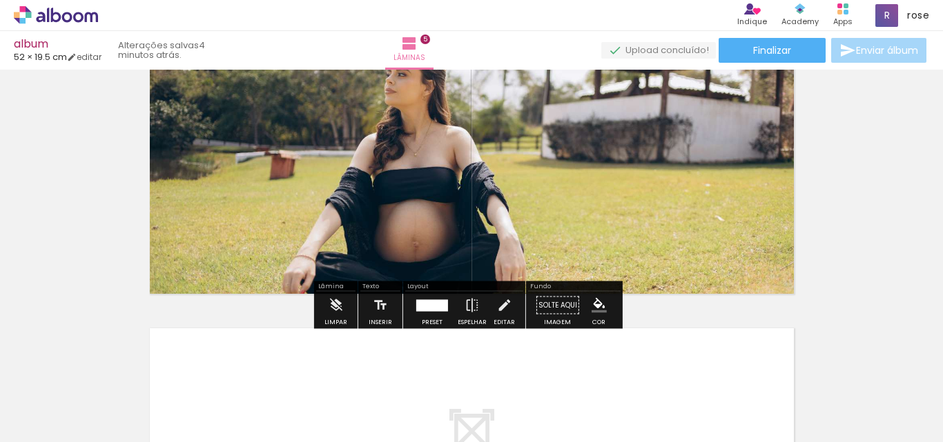
scroll to position [1177, 0]
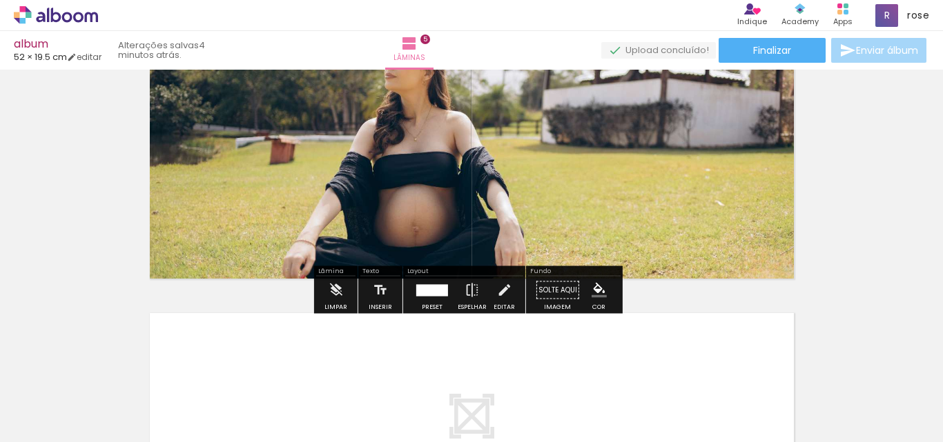
click at [423, 293] on div at bounding box center [432, 290] width 32 height 12
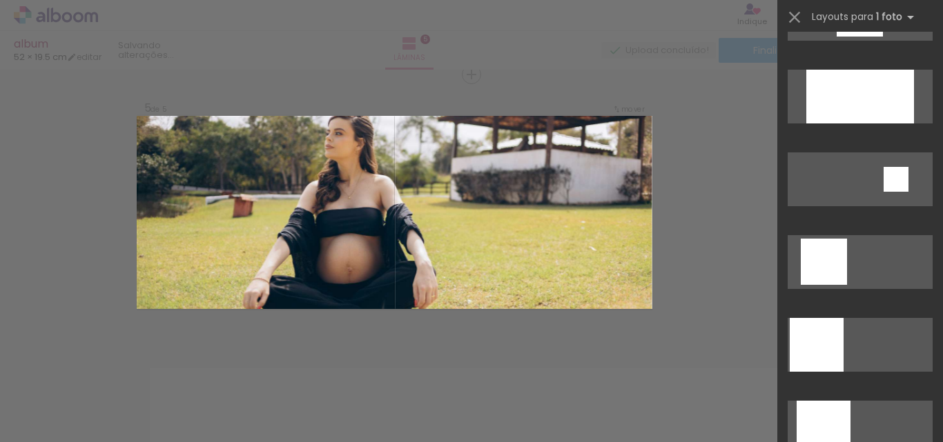
scroll to position [1312, 0]
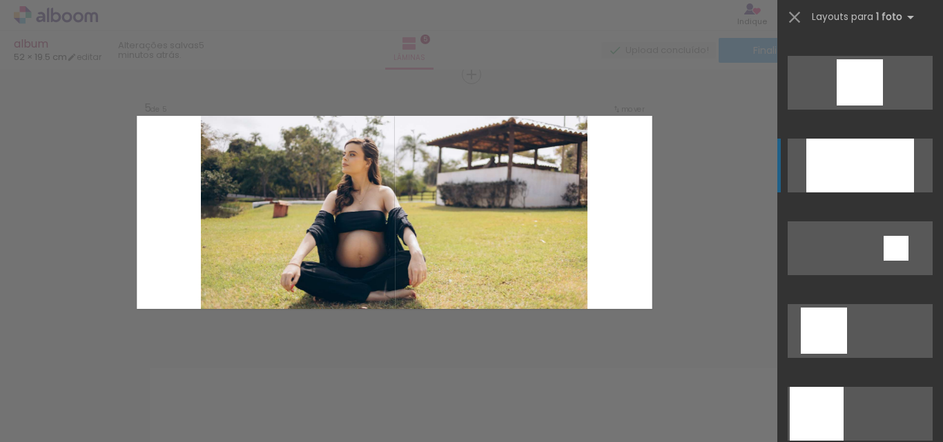
click at [853, 182] on div at bounding box center [860, 166] width 108 height 54
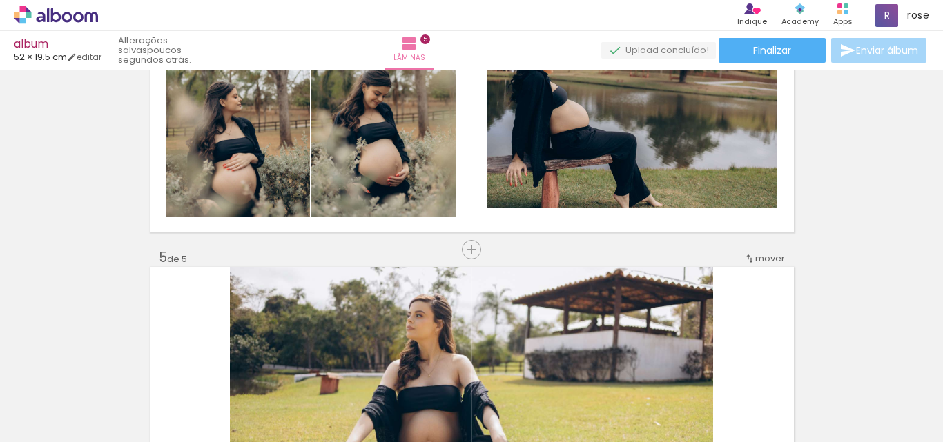
scroll to position [915, 0]
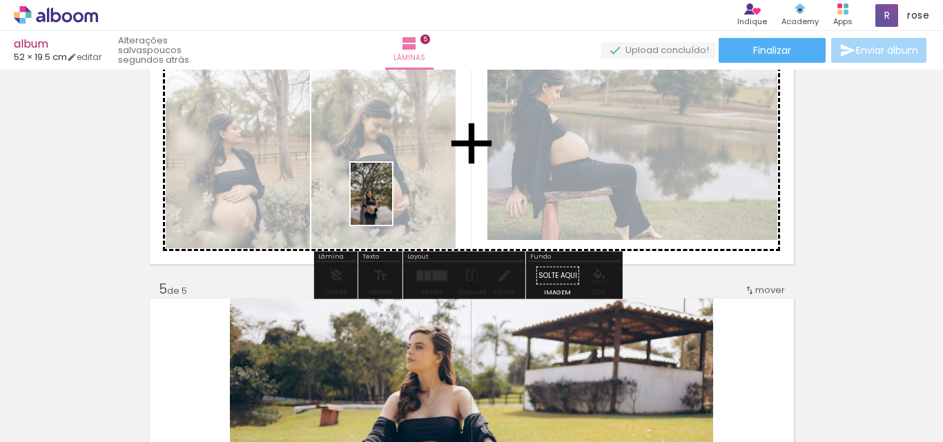
drag, startPoint x: 390, startPoint y: 413, endPoint x: 394, endPoint y: 194, distance: 218.9
click at [394, 194] on quentale-workspace at bounding box center [471, 221] width 943 height 442
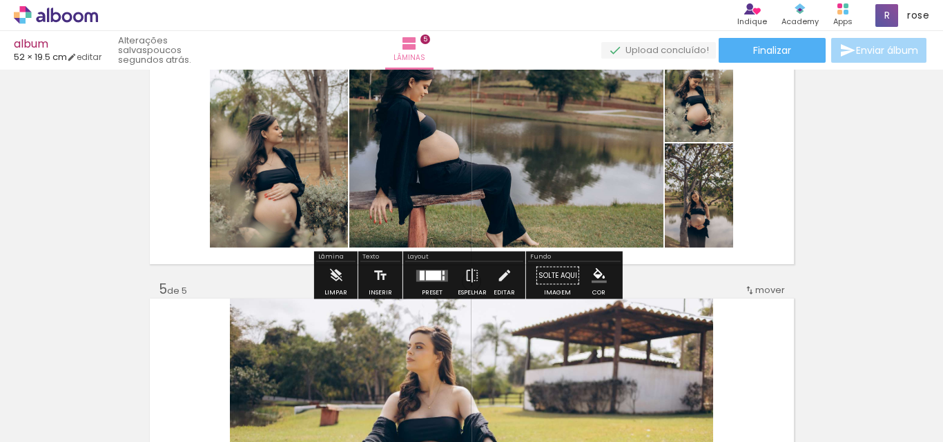
click at [427, 286] on div at bounding box center [431, 276] width 37 height 28
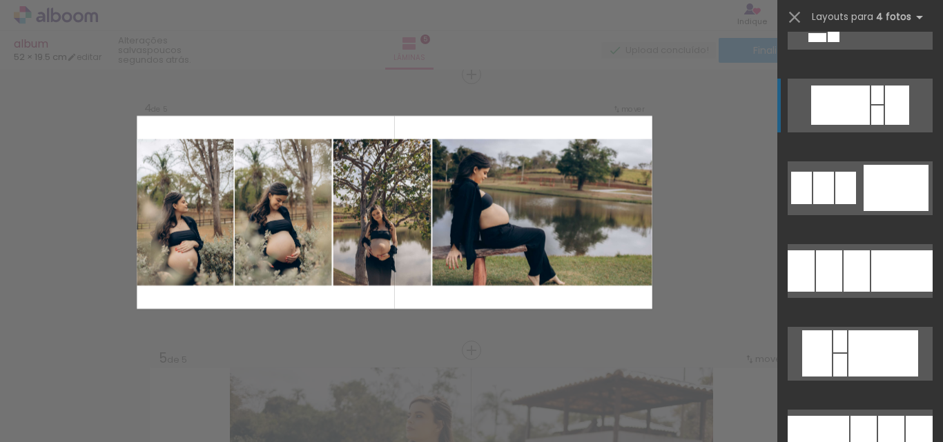
scroll to position [3382, 0]
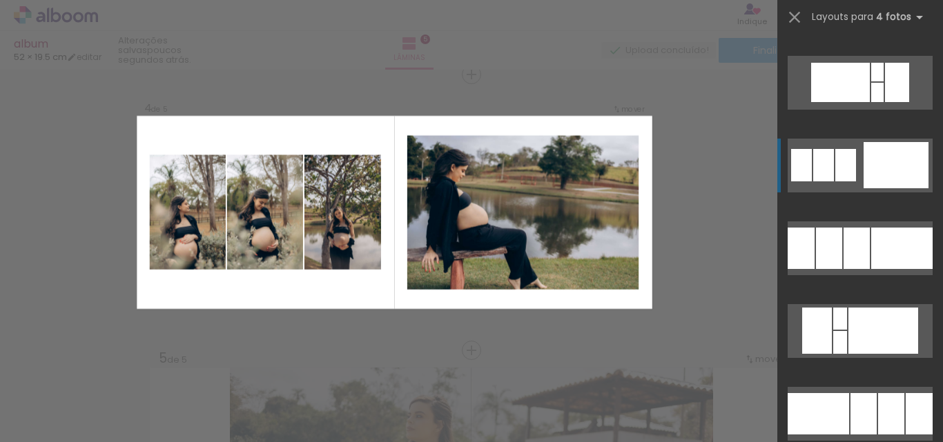
click at [870, 171] on div at bounding box center [896, 165] width 65 height 46
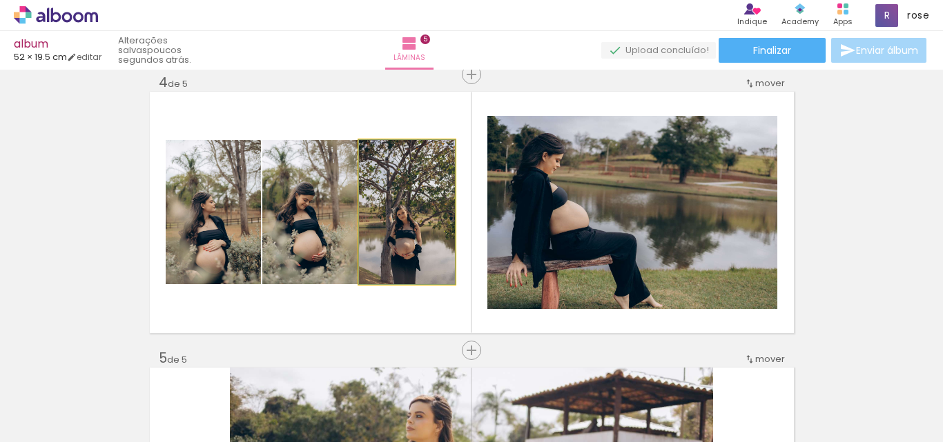
click at [431, 261] on quentale-photo at bounding box center [407, 212] width 96 height 144
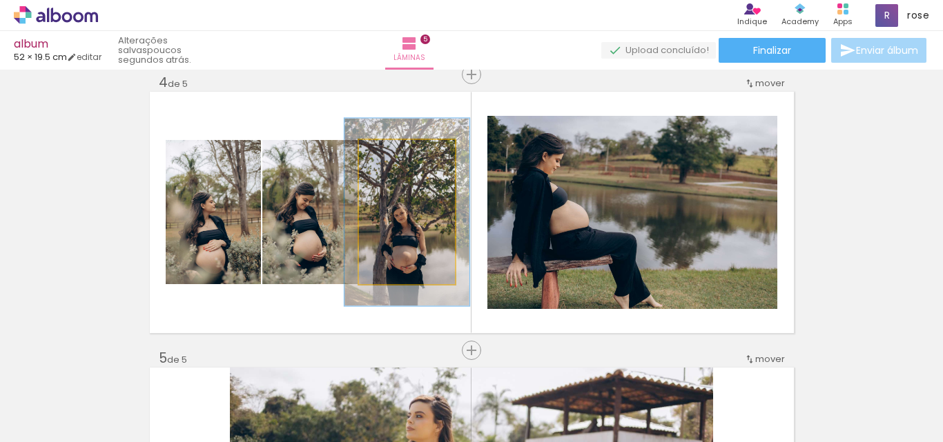
drag, startPoint x: 381, startPoint y: 153, endPoint x: 393, endPoint y: 155, distance: 12.7
click at [396, 155] on div at bounding box center [402, 154] width 12 height 12
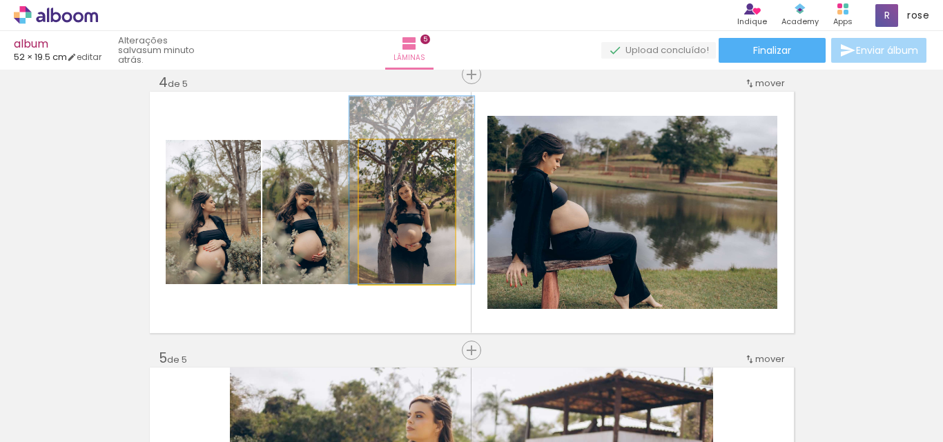
drag, startPoint x: 413, startPoint y: 273, endPoint x: 418, endPoint y: 231, distance: 42.4
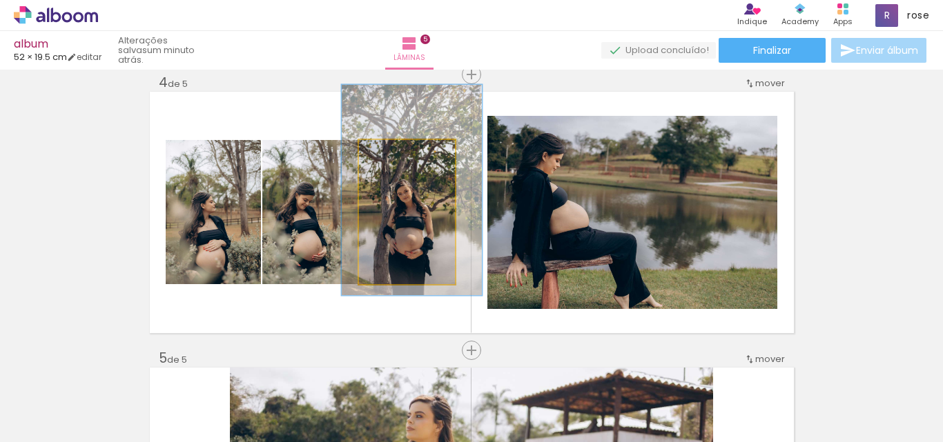
drag, startPoint x: 402, startPoint y: 153, endPoint x: 410, endPoint y: 156, distance: 8.1
click at [410, 156] on div at bounding box center [412, 154] width 12 height 12
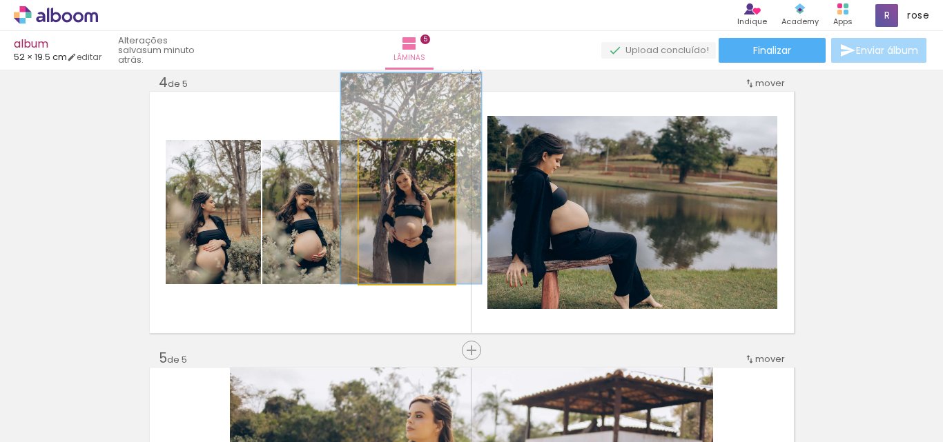
drag, startPoint x: 425, startPoint y: 252, endPoint x: 424, endPoint y: 231, distance: 21.4
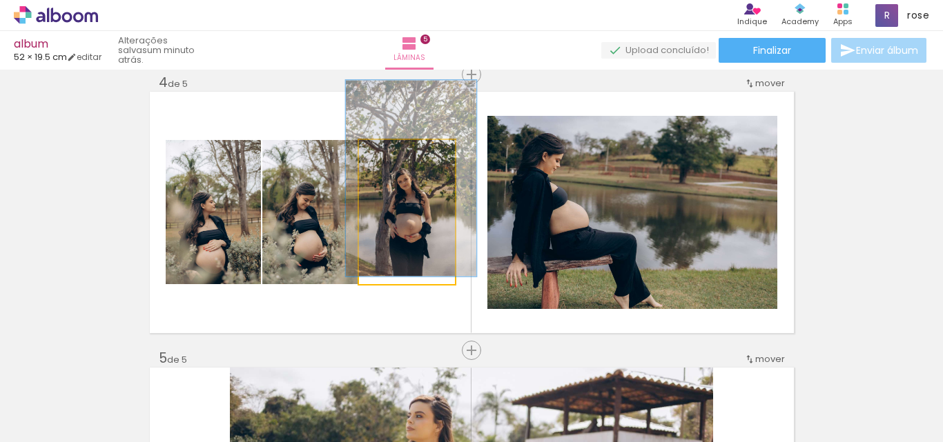
click at [407, 157] on div at bounding box center [407, 155] width 22 height 22
click at [424, 228] on quentale-photo at bounding box center [407, 212] width 96 height 144
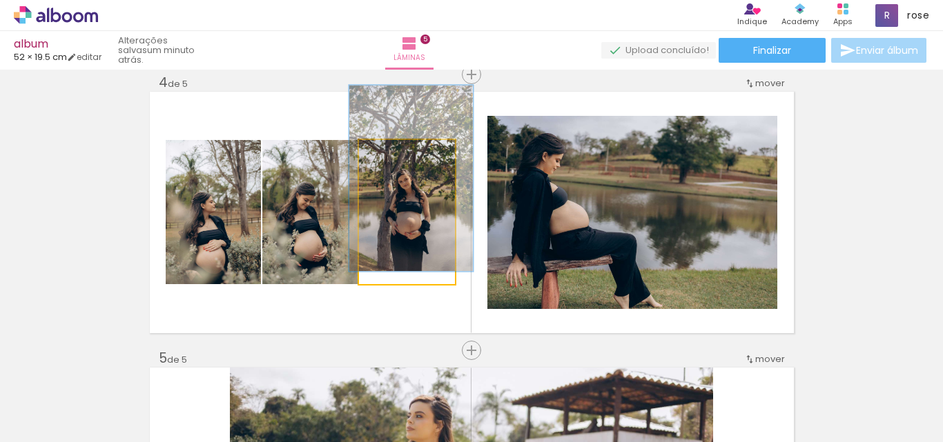
type paper-slider "129"
click at [400, 159] on div at bounding box center [404, 154] width 12 height 12
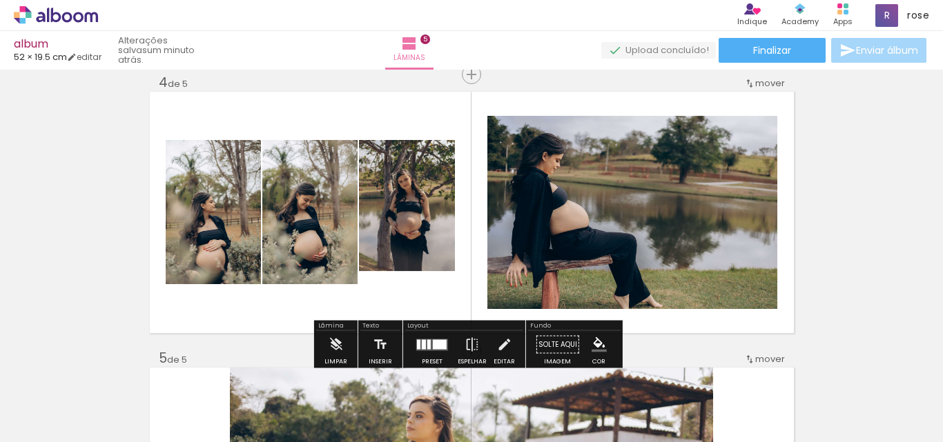
click at [427, 300] on quentale-layouter at bounding box center [472, 213] width 644 height 242
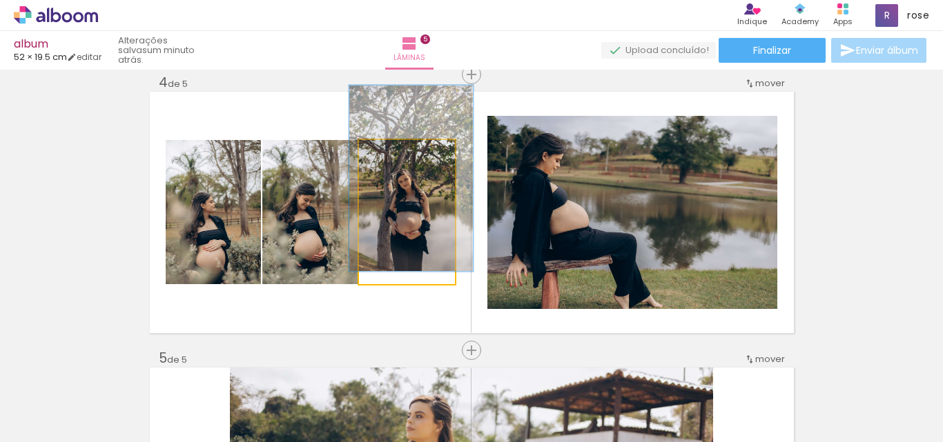
click at [418, 255] on quentale-photo at bounding box center [407, 212] width 96 height 144
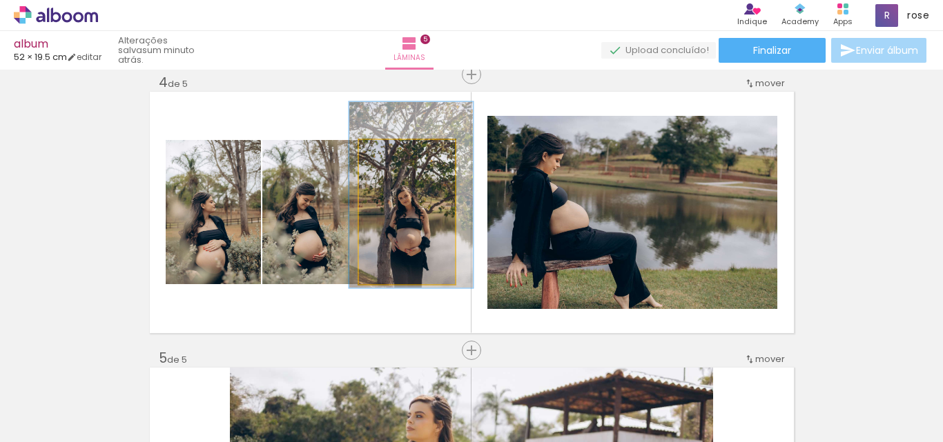
drag, startPoint x: 411, startPoint y: 274, endPoint x: 411, endPoint y: 292, distance: 17.9
click at [411, 292] on quentale-layouter at bounding box center [472, 213] width 644 height 242
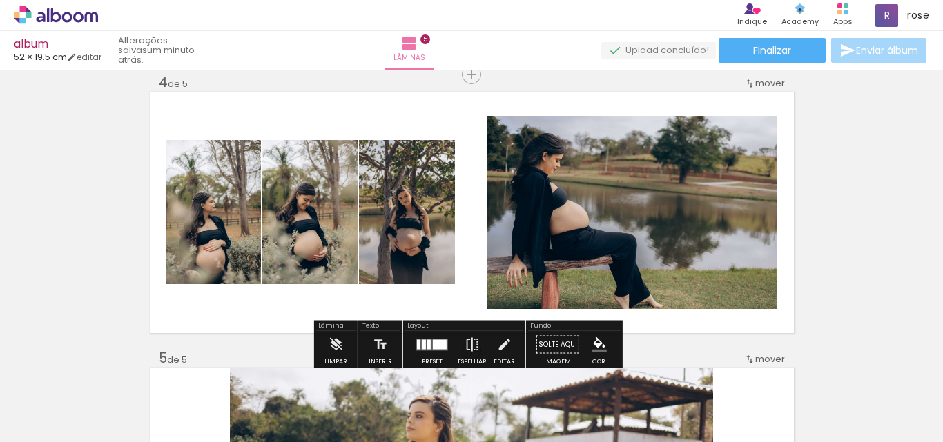
click at [253, 320] on quentale-layouter at bounding box center [472, 213] width 644 height 242
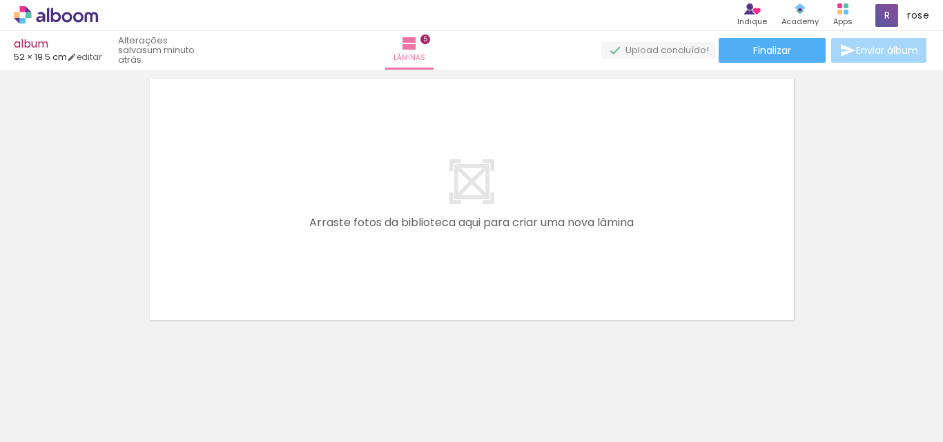
scroll to position [1424, 0]
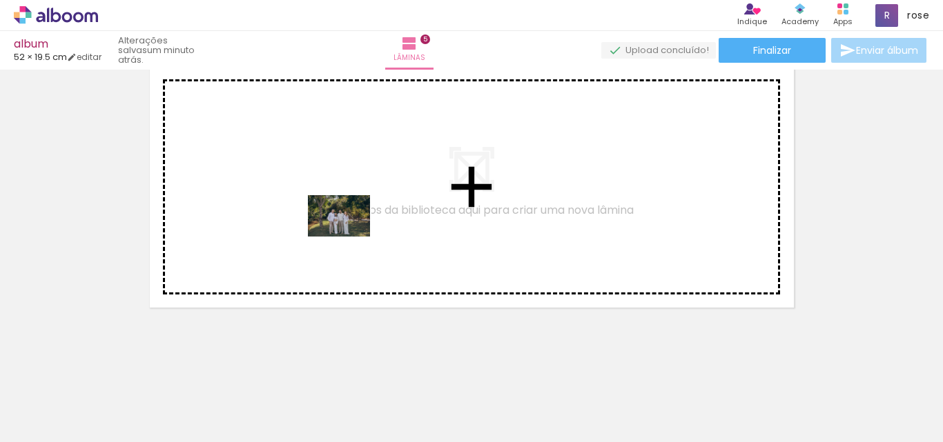
drag, startPoint x: 485, startPoint y: 408, endPoint x: 348, endPoint y: 235, distance: 220.6
click at [348, 235] on quentale-workspace at bounding box center [471, 221] width 943 height 442
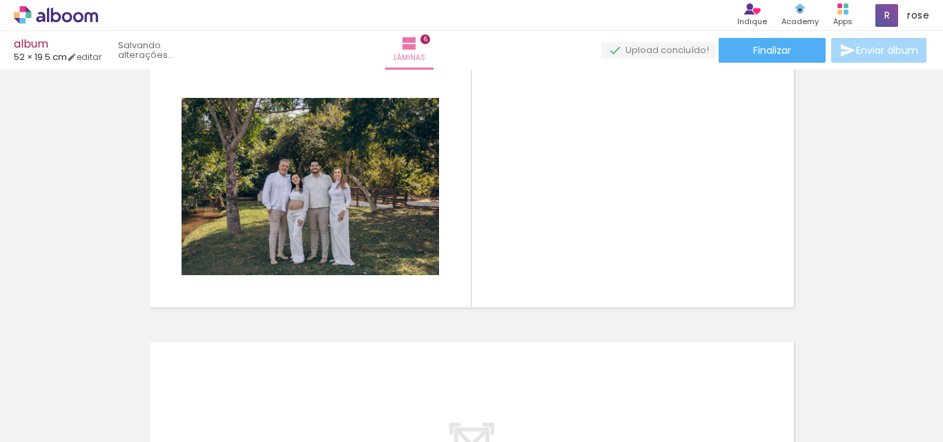
scroll to position [1399, 0]
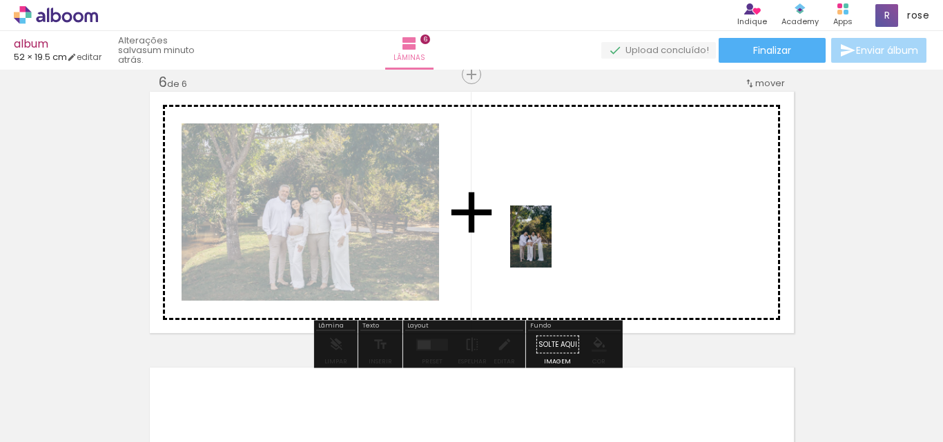
drag, startPoint x: 555, startPoint y: 405, endPoint x: 552, endPoint y: 246, distance: 158.8
click at [552, 246] on quentale-workspace at bounding box center [471, 221] width 943 height 442
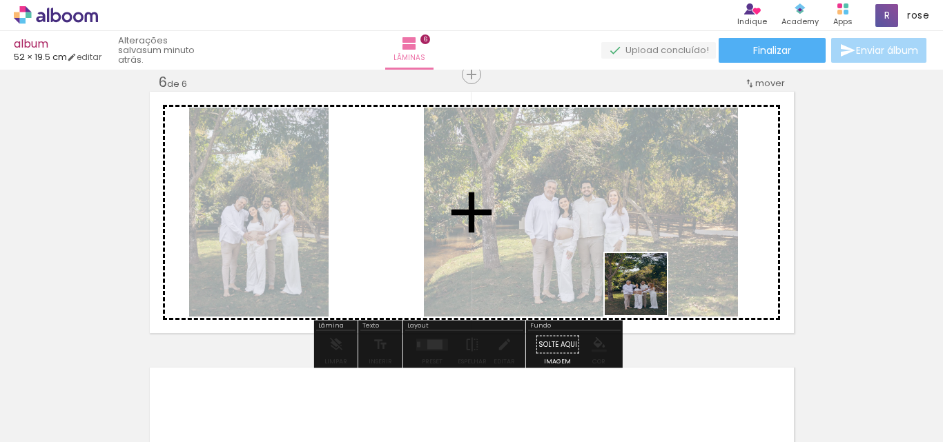
drag, startPoint x: 622, startPoint y: 418, endPoint x: 646, endPoint y: 282, distance: 137.4
click at [646, 282] on quentale-workspace at bounding box center [471, 221] width 943 height 442
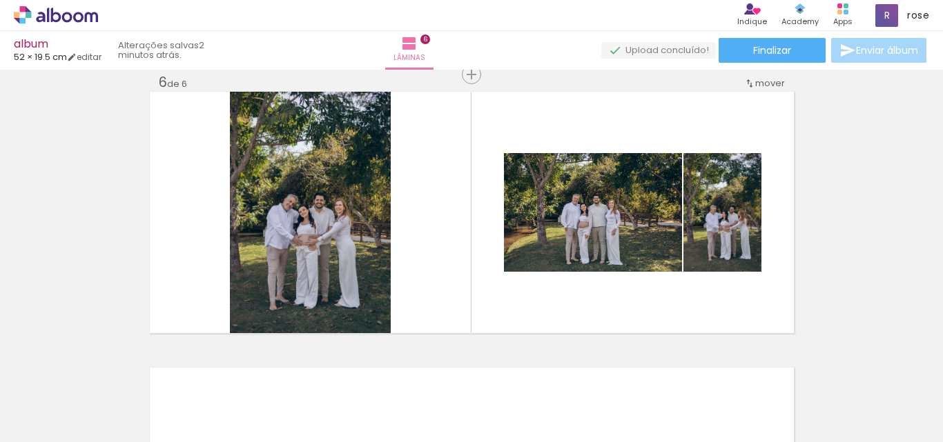
scroll to position [0, 878]
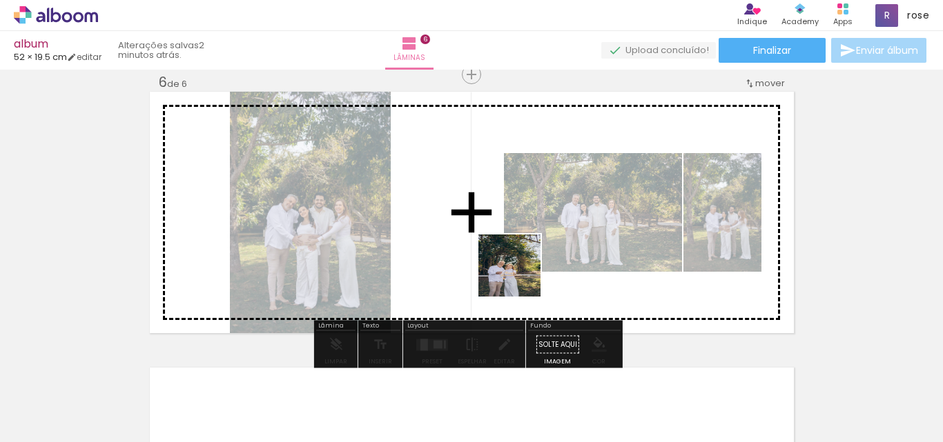
drag, startPoint x: 512, startPoint y: 416, endPoint x: 527, endPoint y: 225, distance: 191.8
click at [527, 225] on quentale-workspace at bounding box center [471, 221] width 943 height 442
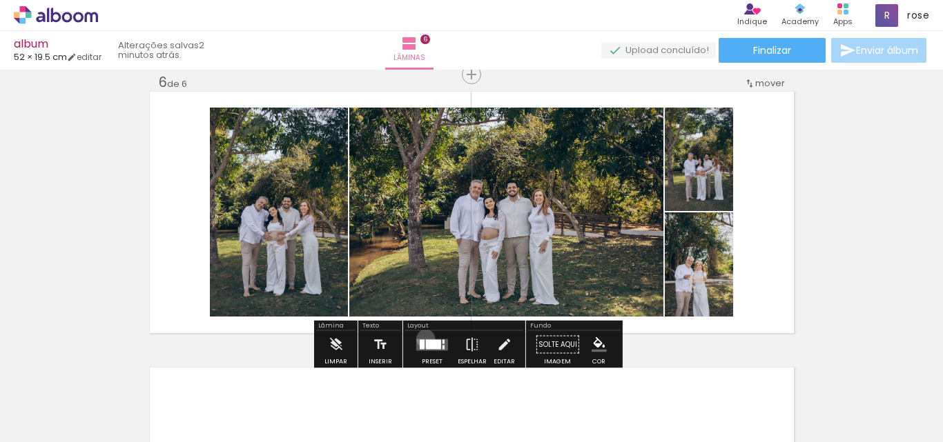
click at [422, 339] on quentale-layouter at bounding box center [432, 345] width 32 height 12
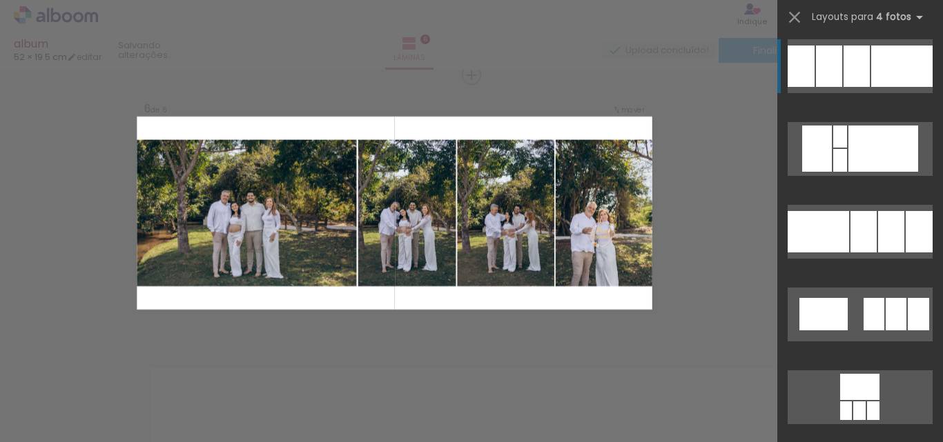
scroll to position [3590, 0]
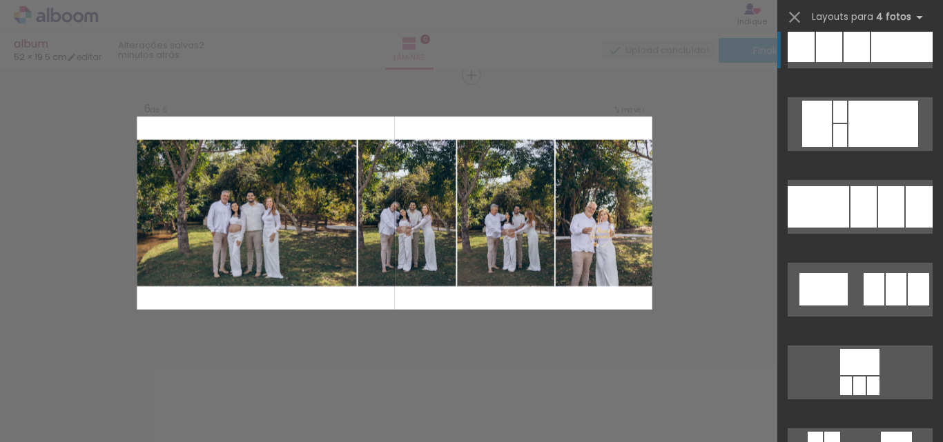
click at [860, 185] on quentale-layouter at bounding box center [860, 207] width 145 height 54
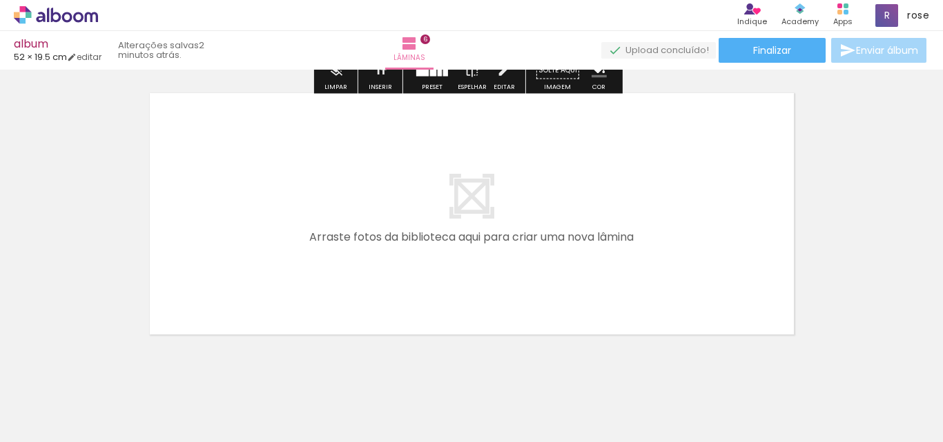
scroll to position [1674, 0]
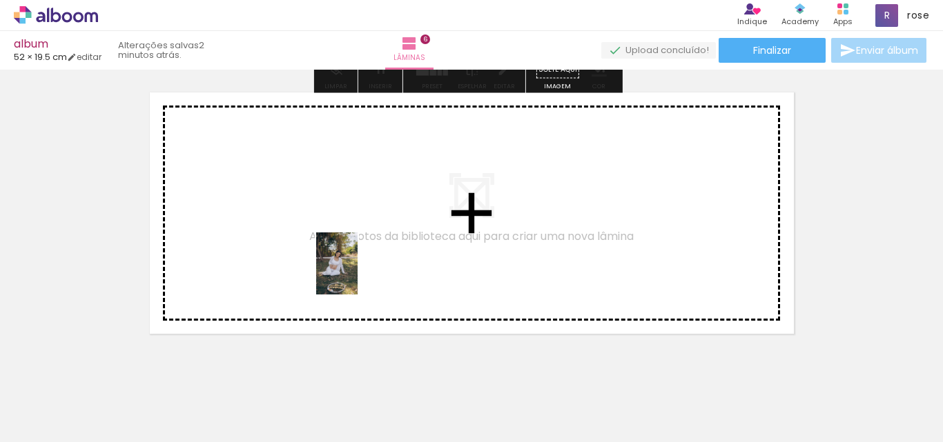
drag, startPoint x: 574, startPoint y: 410, endPoint x: 358, endPoint y: 274, distance: 255.9
click at [358, 274] on quentale-workspace at bounding box center [471, 221] width 943 height 442
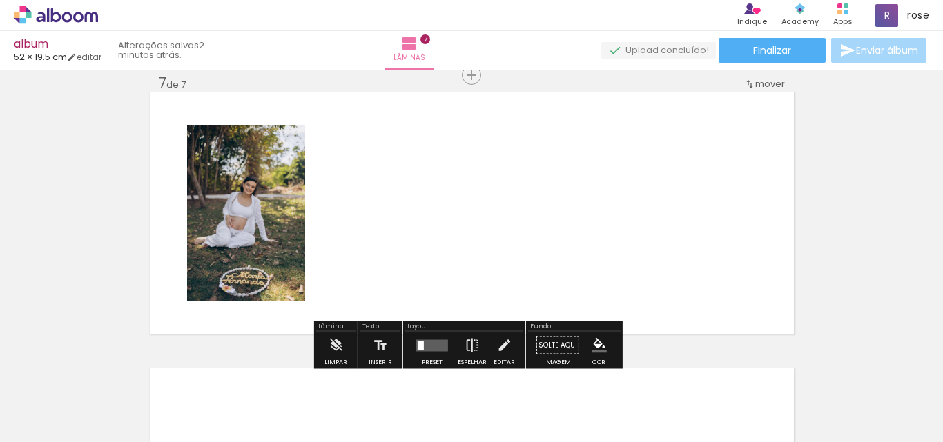
scroll to position [1675, 0]
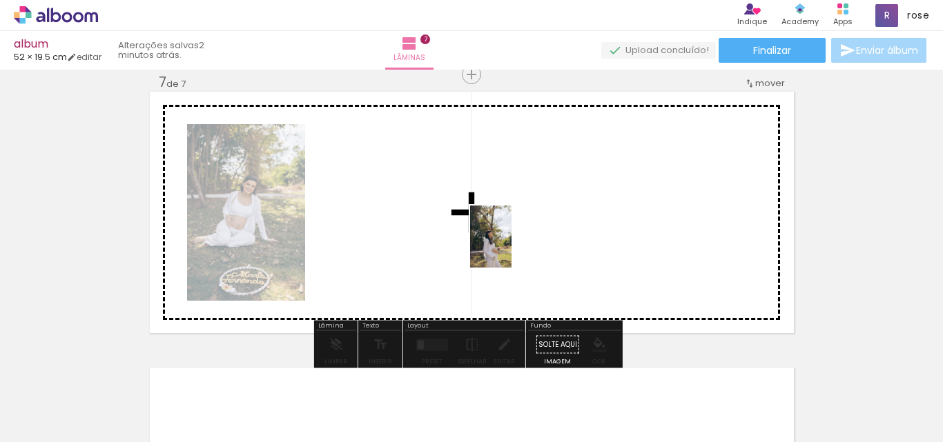
drag, startPoint x: 670, startPoint y: 409, endPoint x: 554, endPoint y: 276, distance: 175.7
click at [494, 241] on quentale-workspace at bounding box center [471, 221] width 943 height 442
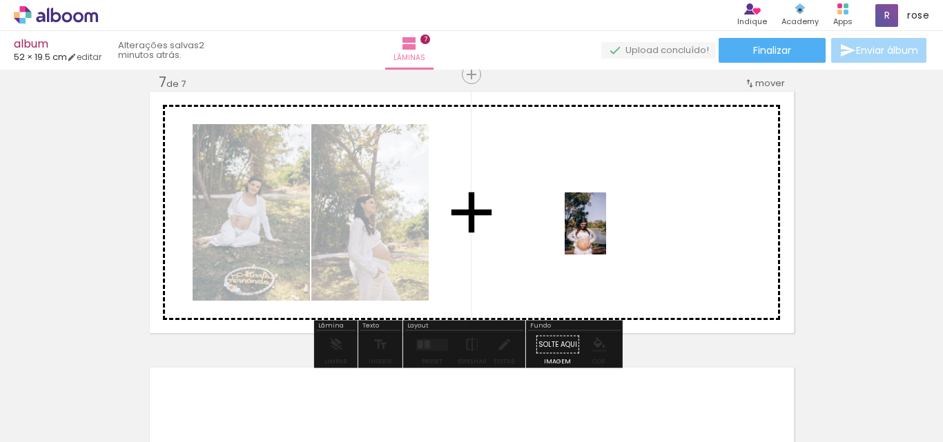
drag, startPoint x: 739, startPoint y: 402, endPoint x: 605, endPoint y: 233, distance: 215.6
click at [605, 233] on quentale-workspace at bounding box center [471, 221] width 943 height 442
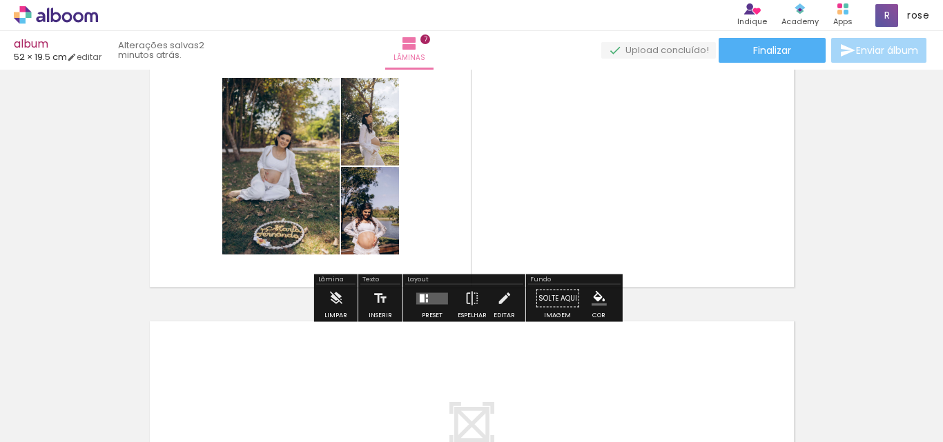
scroll to position [1744, 0]
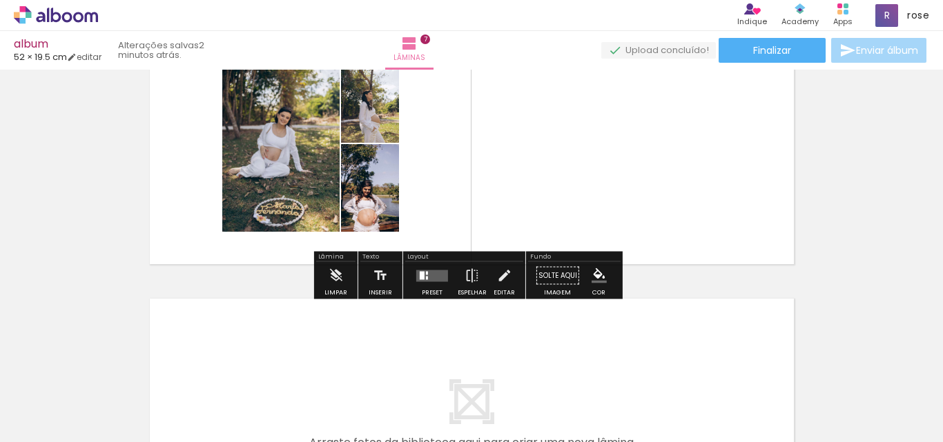
click at [423, 271] on quentale-layouter at bounding box center [432, 276] width 32 height 12
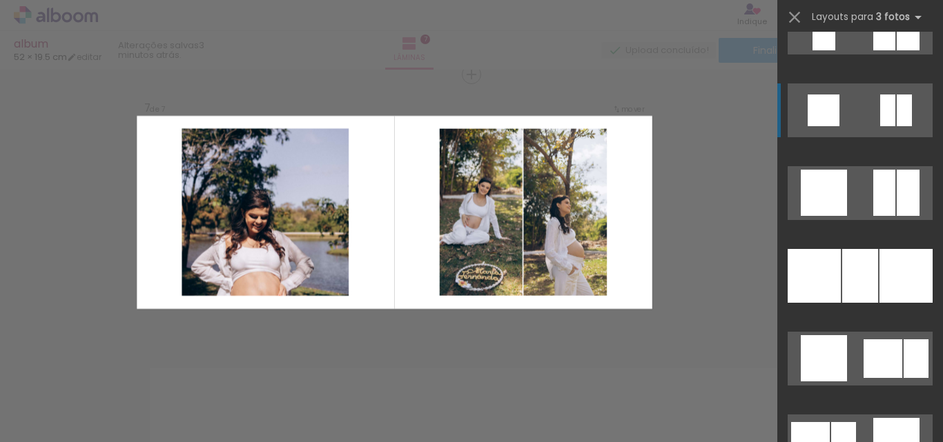
scroll to position [1933, 0]
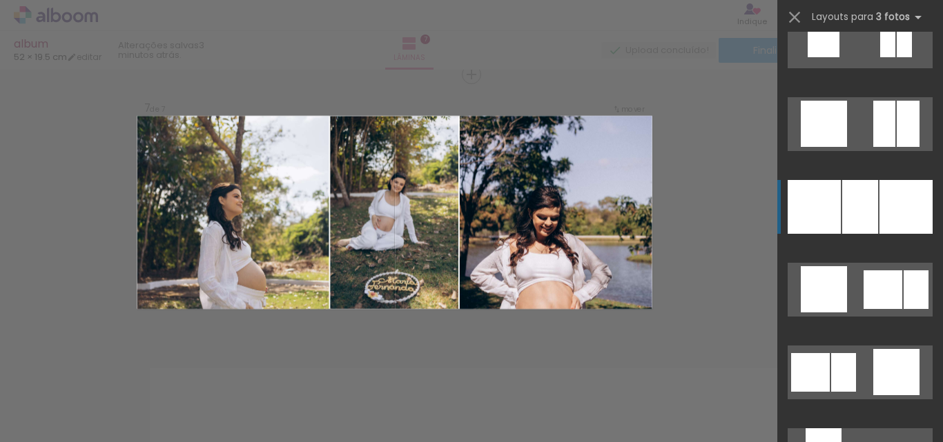
click at [880, 191] on div at bounding box center [905, 207] width 53 height 54
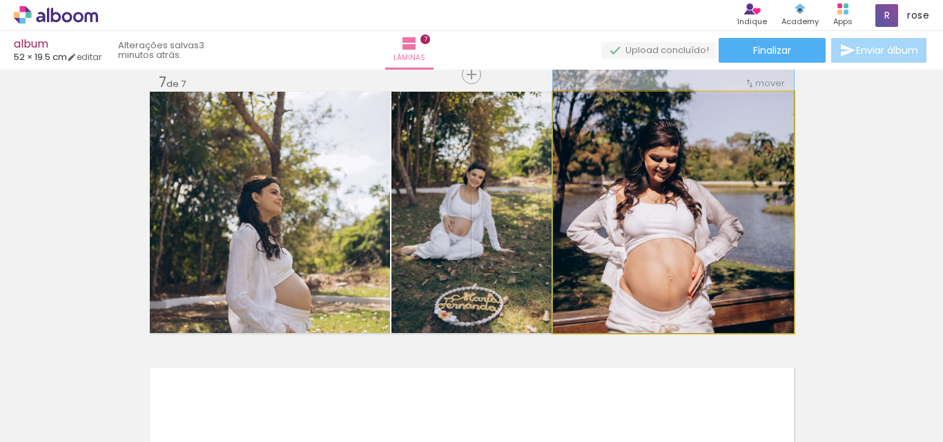
drag, startPoint x: 712, startPoint y: 235, endPoint x: 712, endPoint y: 141, distance: 94.6
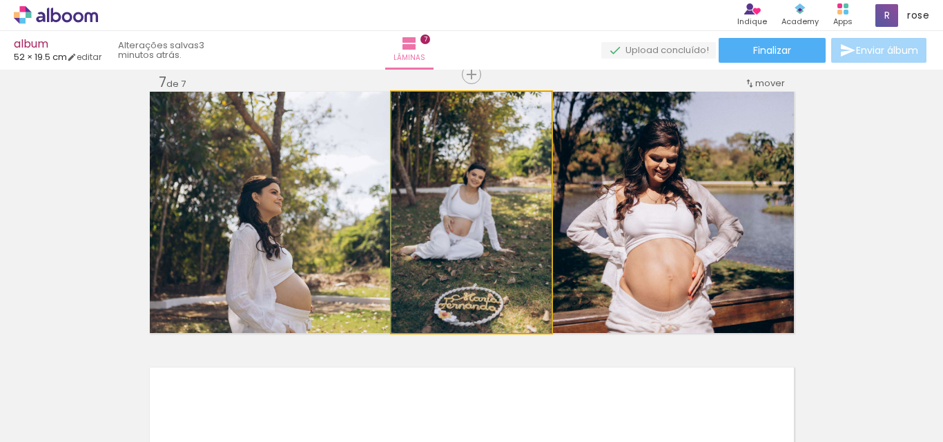
drag, startPoint x: 512, startPoint y: 248, endPoint x: 509, endPoint y: 220, distance: 27.7
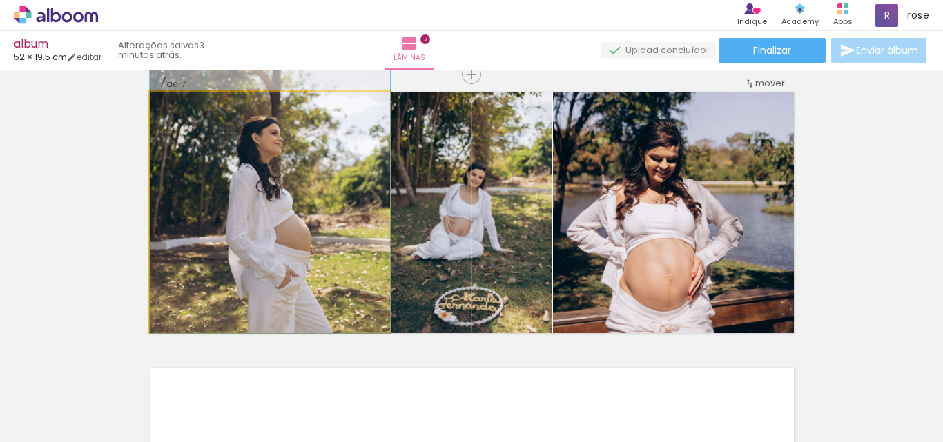
drag, startPoint x: 335, startPoint y: 260, endPoint x: 343, endPoint y: 164, distance: 96.3
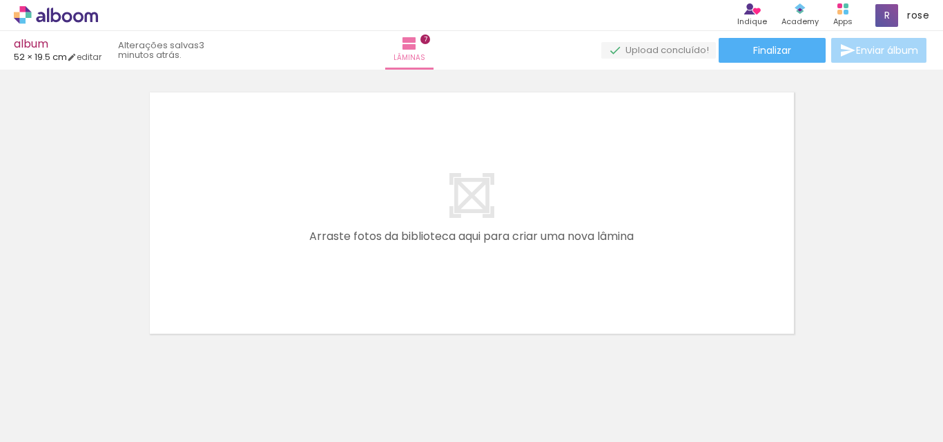
scroll to position [1976, 0]
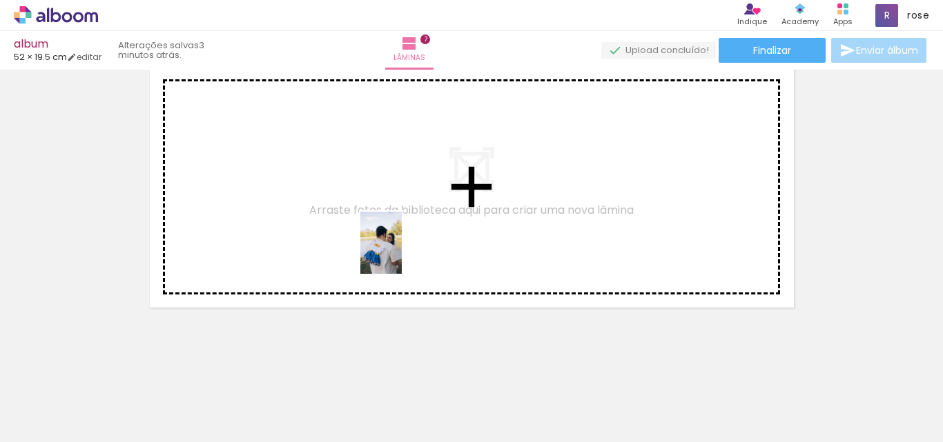
drag, startPoint x: 405, startPoint y: 266, endPoint x: 402, endPoint y: 253, distance: 13.4
click at [402, 253] on quentale-workspace at bounding box center [471, 221] width 943 height 442
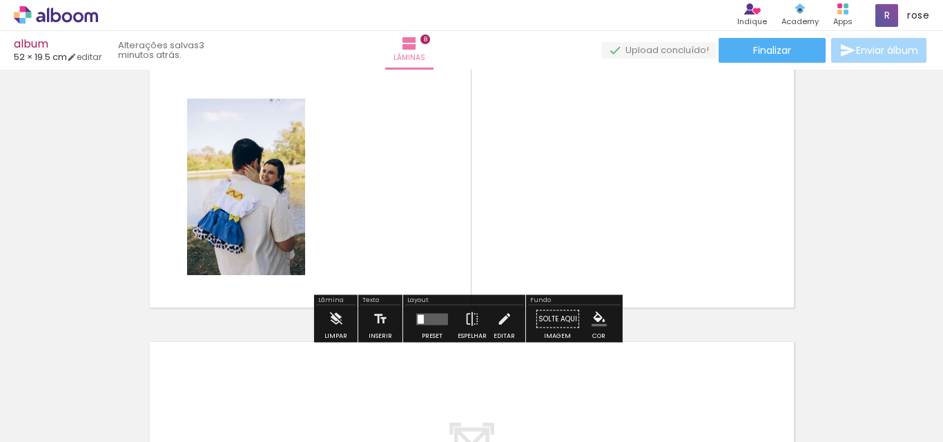
scroll to position [1951, 0]
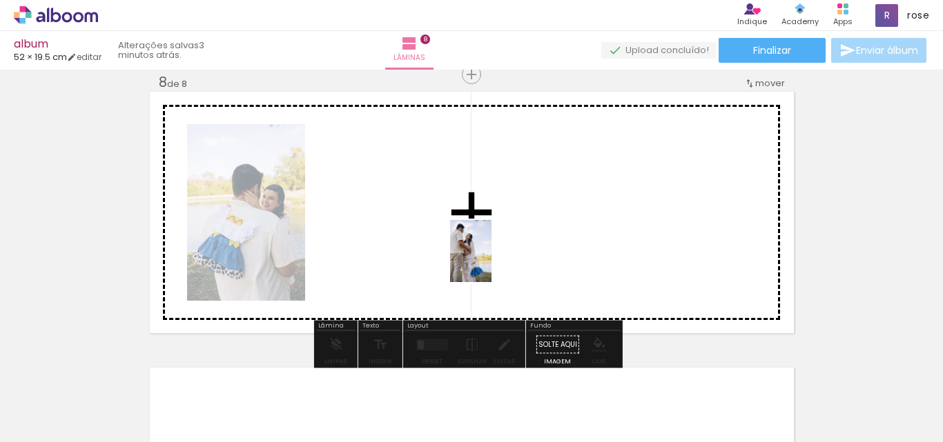
drag, startPoint x: 516, startPoint y: 420, endPoint x: 491, endPoint y: 262, distance: 160.6
click at [491, 262] on quentale-workspace at bounding box center [471, 221] width 943 height 442
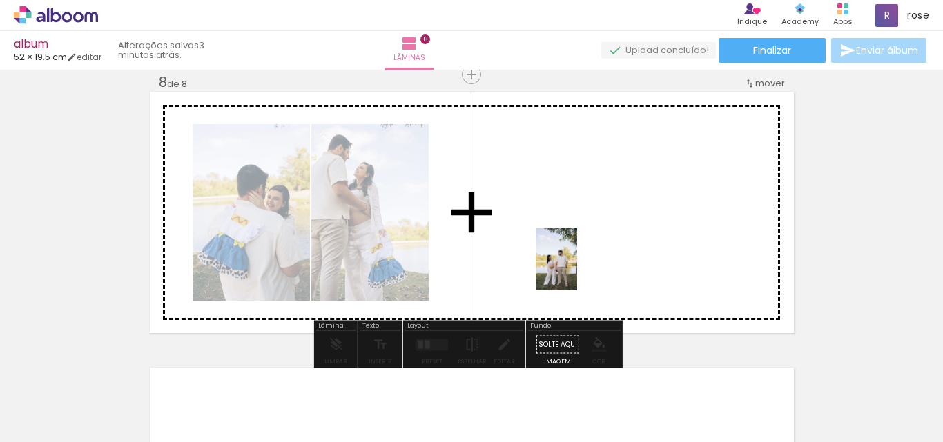
drag, startPoint x: 602, startPoint y: 397, endPoint x: 577, endPoint y: 270, distance: 129.4
click at [577, 270] on quentale-workspace at bounding box center [471, 221] width 943 height 442
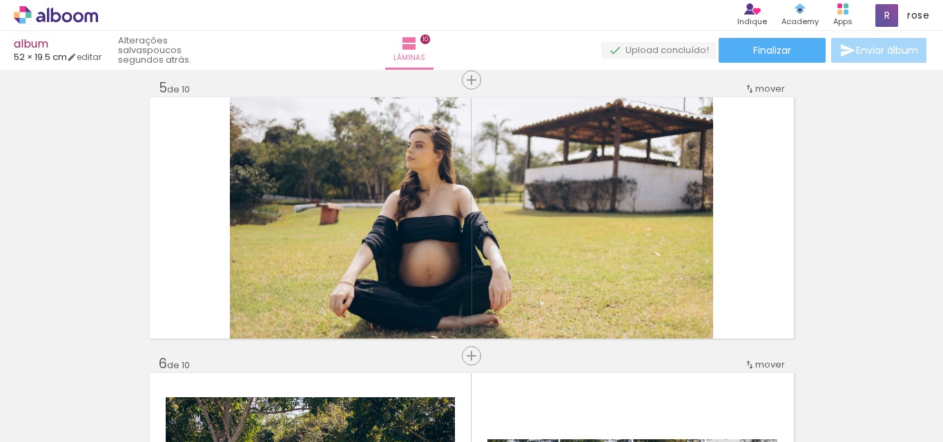
scroll to position [1104, 0]
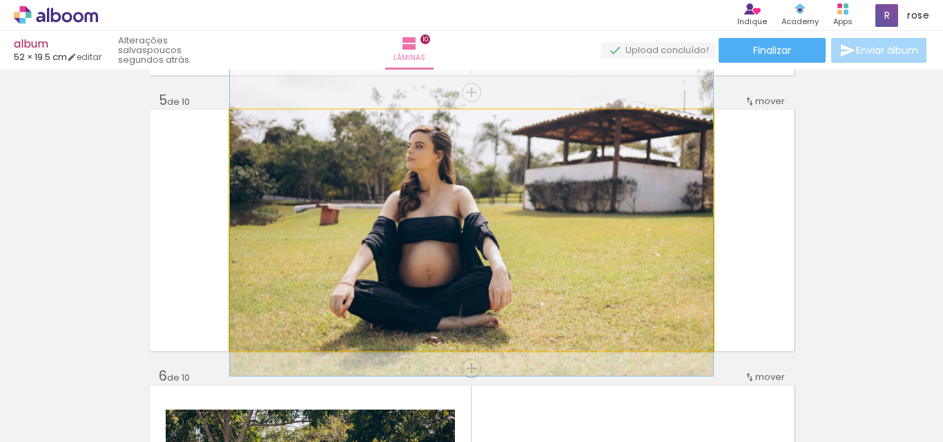
drag, startPoint x: 611, startPoint y: 250, endPoint x: 611, endPoint y: 238, distance: 11.7
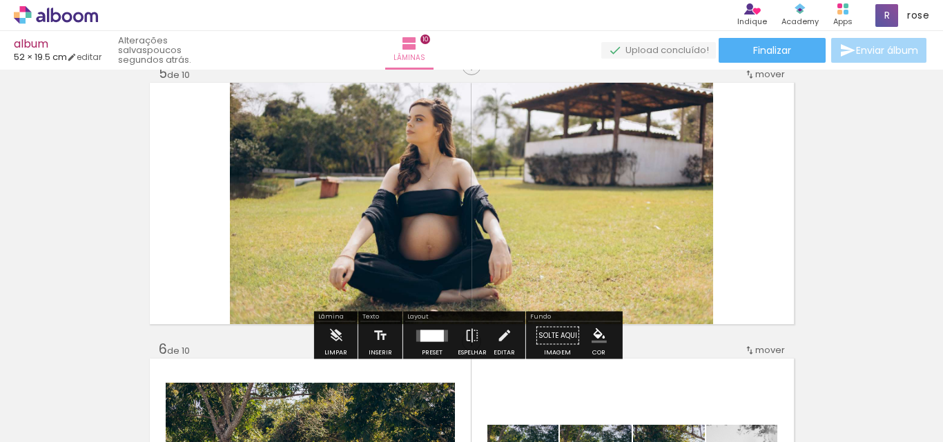
scroll to position [1174, 0]
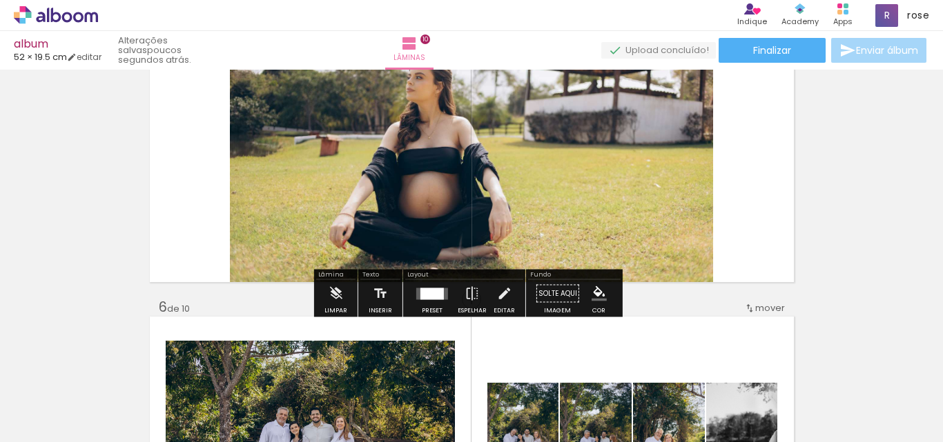
click at [911, 191] on div "Inserir lâmina 1 de 10 Inserir lâmina 2 de 10 Inserir lâmina 3 de 10 Inserir lâ…" at bounding box center [471, 420] width 943 height 3038
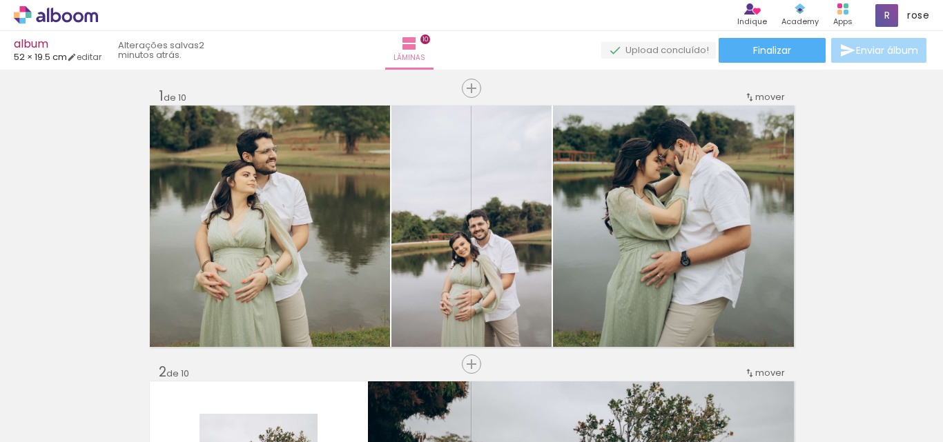
scroll to position [0, 0]
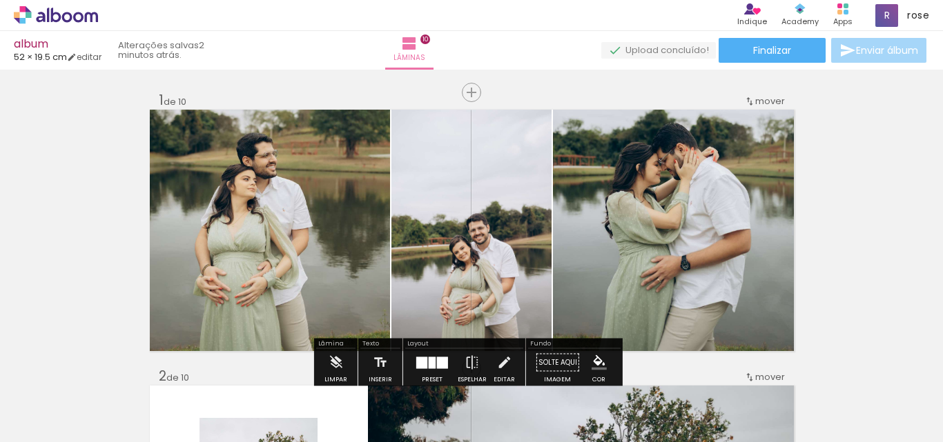
scroll to position [0, 2035]
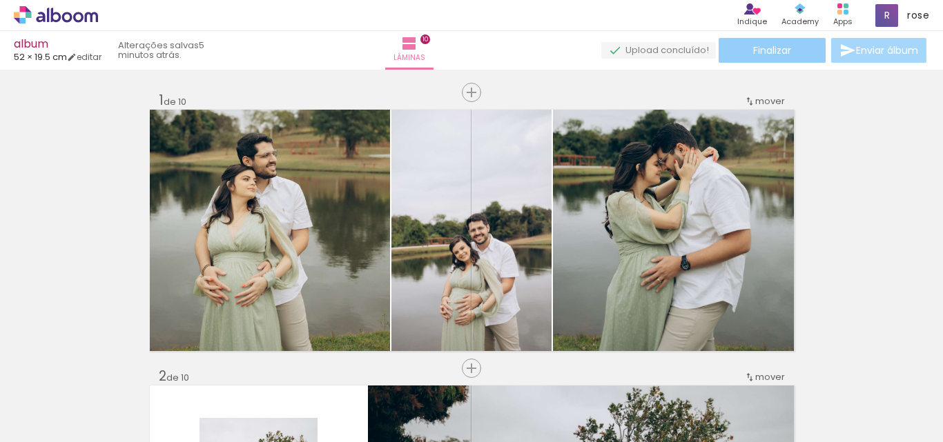
click at [764, 54] on span "Finalizar" at bounding box center [772, 51] width 38 height 10
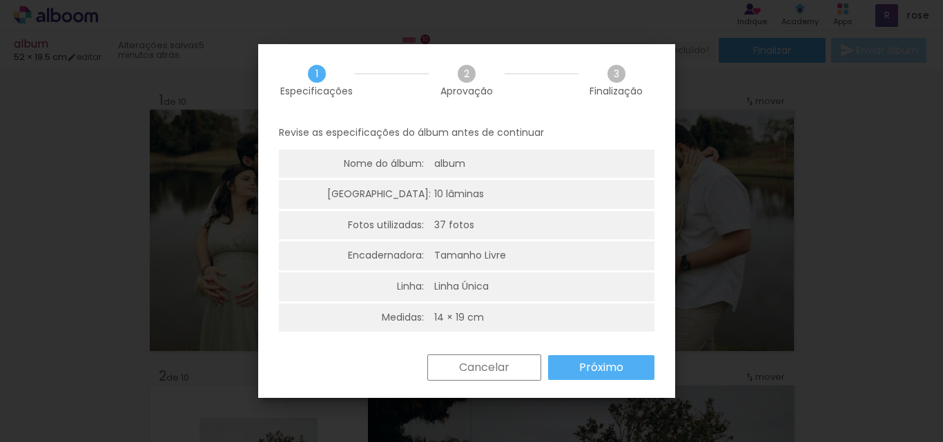
click at [0, 0] on slot "Próximo" at bounding box center [0, 0] width 0 height 0
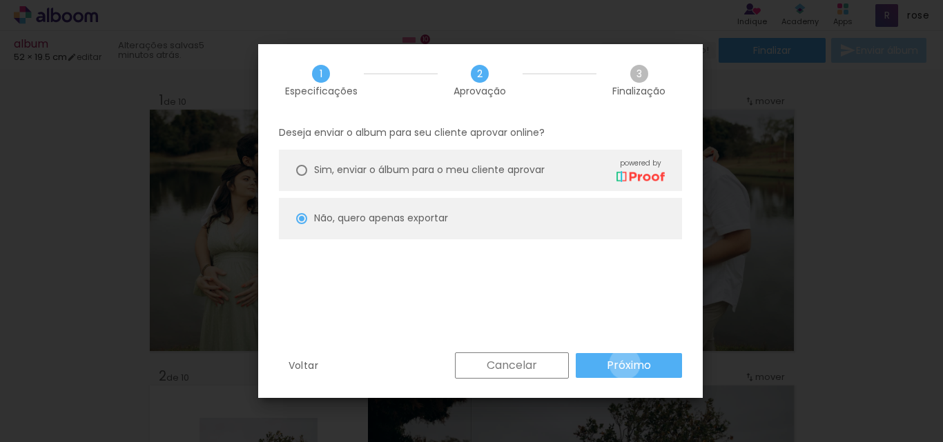
click at [0, 0] on slot "Próximo" at bounding box center [0, 0] width 0 height 0
type input "Alta, 300 DPI"
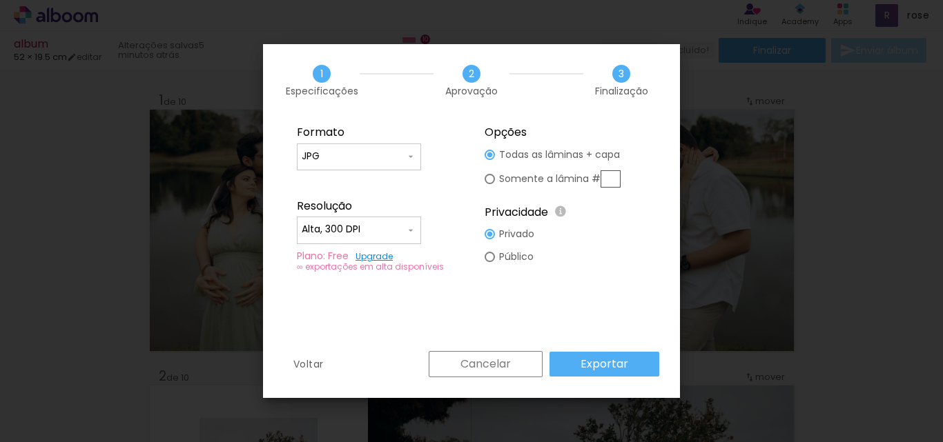
click at [375, 153] on input "JPG" at bounding box center [354, 157] width 104 height 14
click at [335, 177] on paper-item "PDF" at bounding box center [359, 182] width 124 height 28
type input "PDF"
click at [381, 232] on input "Alta, 300 DPI" at bounding box center [354, 230] width 104 height 14
click at [338, 246] on paper-item "Baixa" at bounding box center [359, 256] width 124 height 28
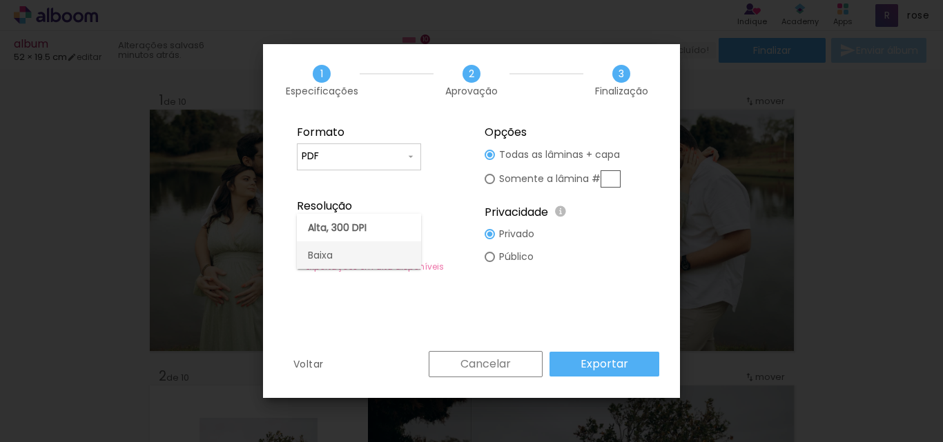
type input "Baixa"
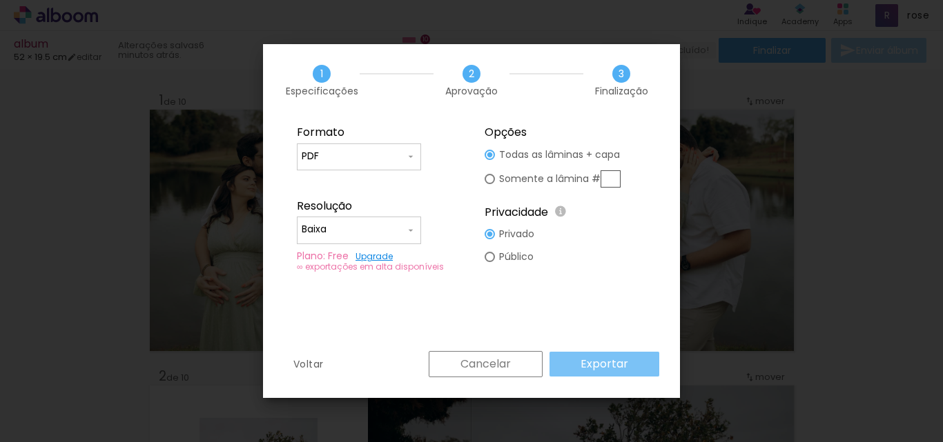
click at [0, 0] on slot "Exportar" at bounding box center [0, 0] width 0 height 0
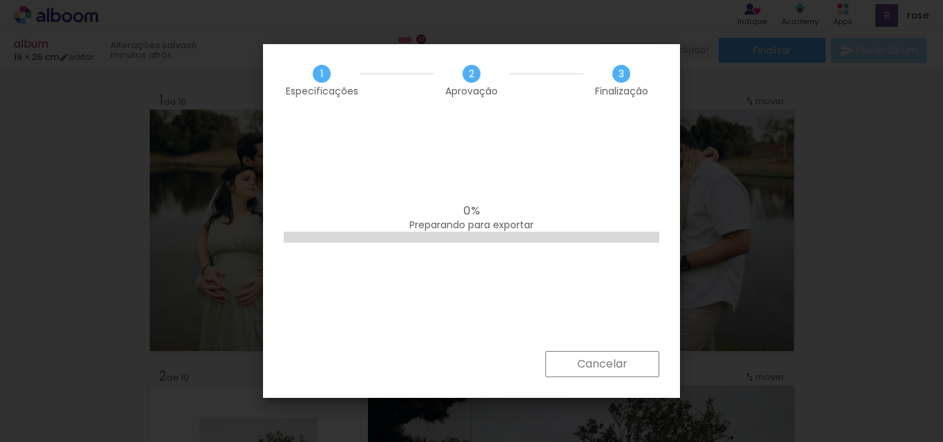
scroll to position [0, 0]
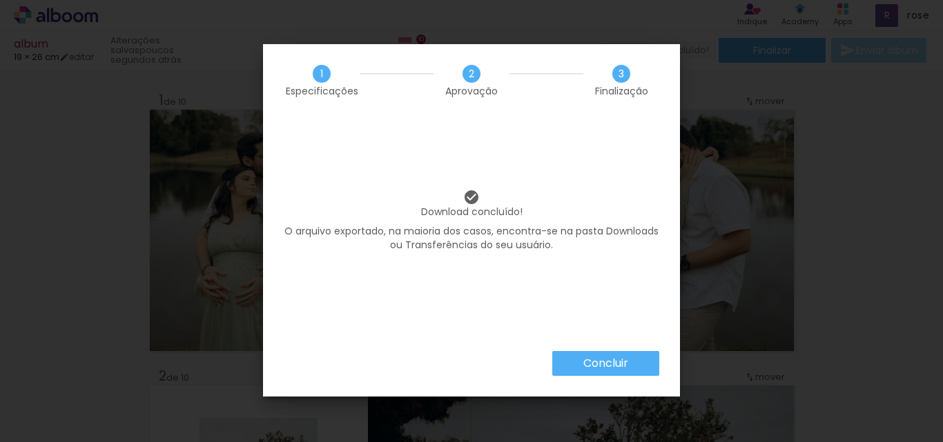
scroll to position [0, 2035]
click at [0, 0] on slot "Concluir" at bounding box center [0, 0] width 0 height 0
